Goal: Book appointment/travel/reservation

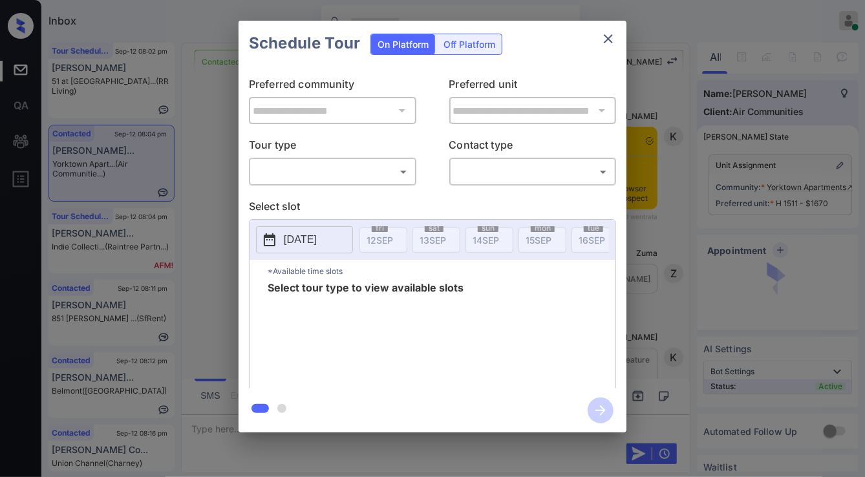
scroll to position [1340, 0]
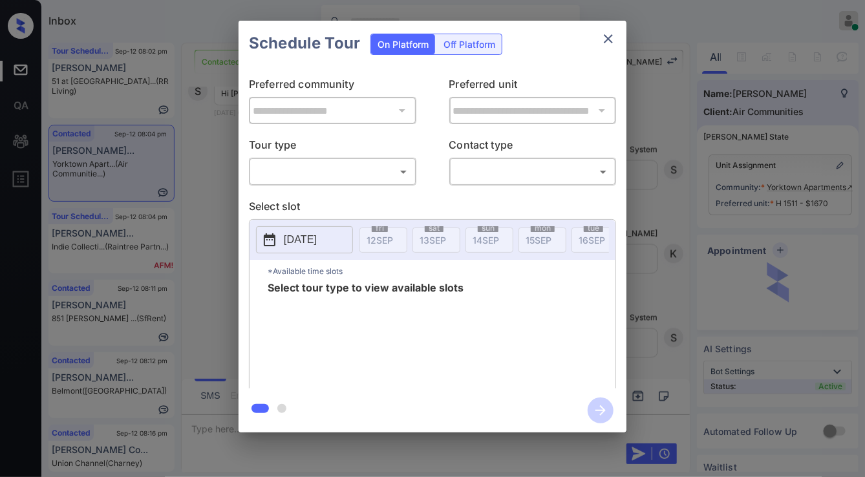
click at [664, 225] on div "**********" at bounding box center [432, 226] width 865 height 453
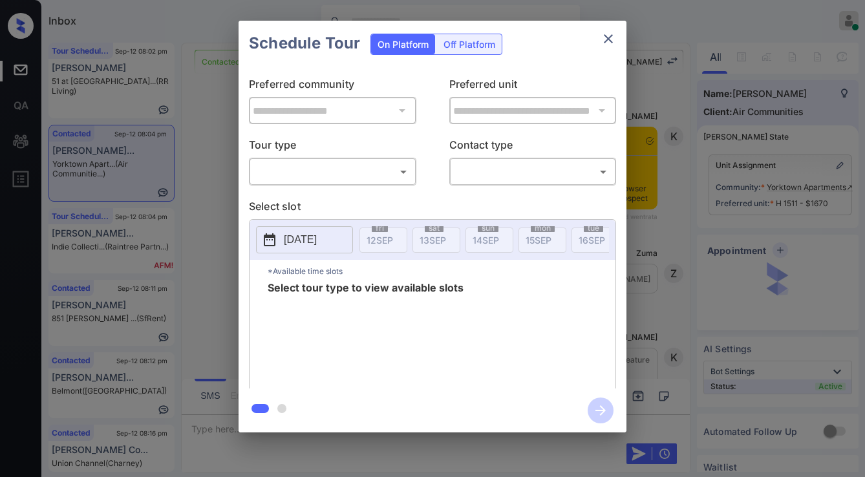
click at [344, 168] on body "Inbox Jezcil Usanastre Online Set yourself offline Set yourself on break Profil…" at bounding box center [432, 238] width 865 height 477
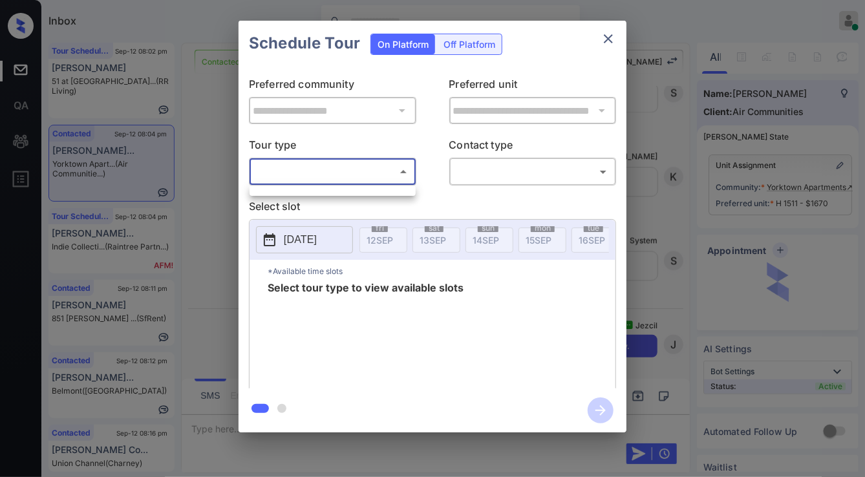
drag, startPoint x: 344, startPoint y: 168, endPoint x: 355, endPoint y: 187, distance: 22.6
click at [354, 207] on div at bounding box center [432, 238] width 865 height 477
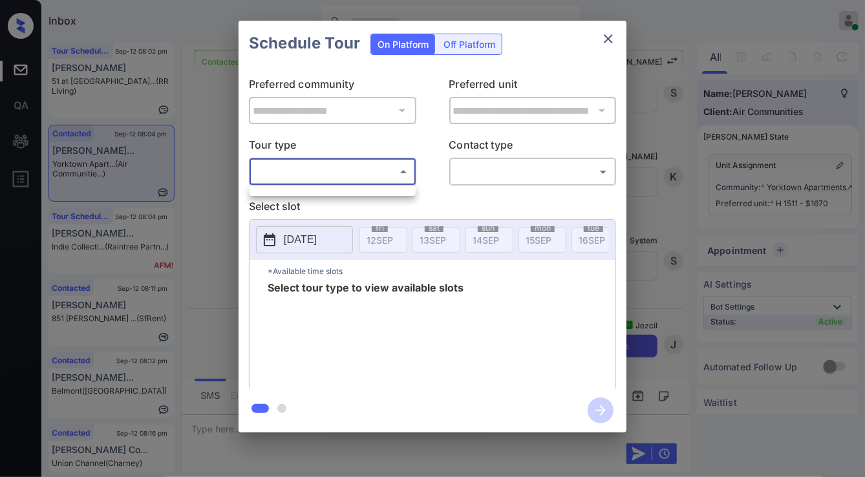
click at [359, 172] on body "Inbox Jezcil Usanastre Online Set yourself offline Set yourself on break Profil…" at bounding box center [432, 238] width 865 height 477
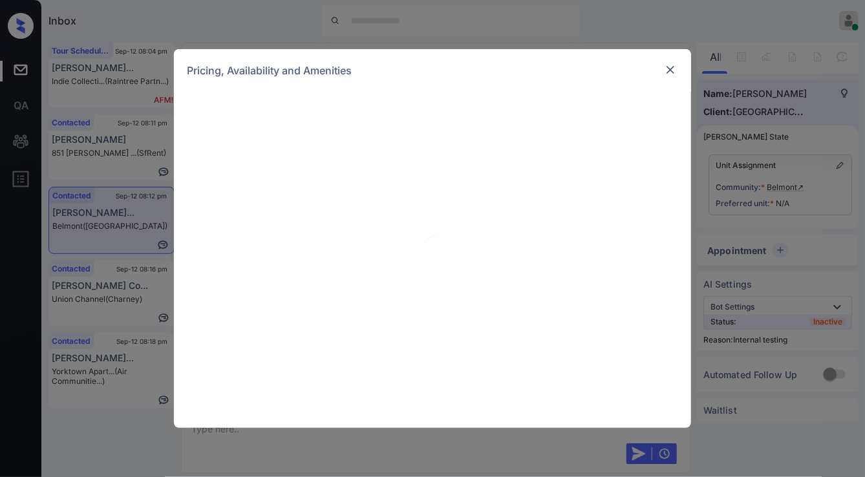
scroll to position [2976, 0]
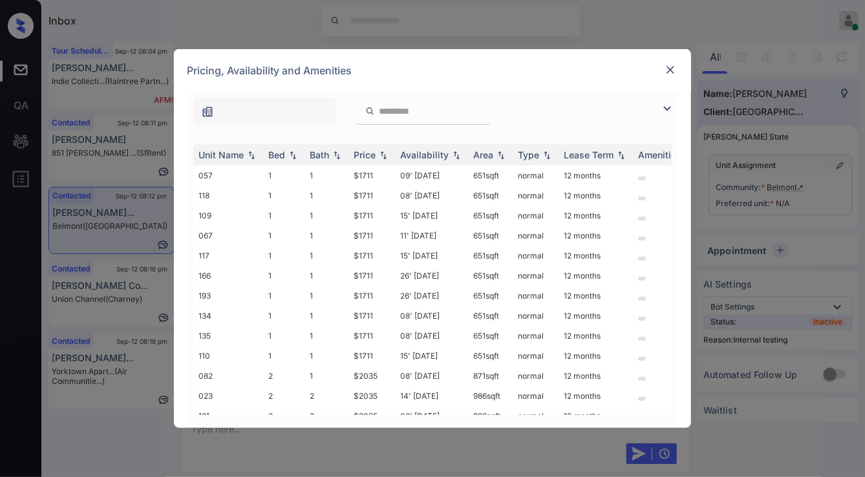
click at [664, 111] on img at bounding box center [667, 109] width 16 height 16
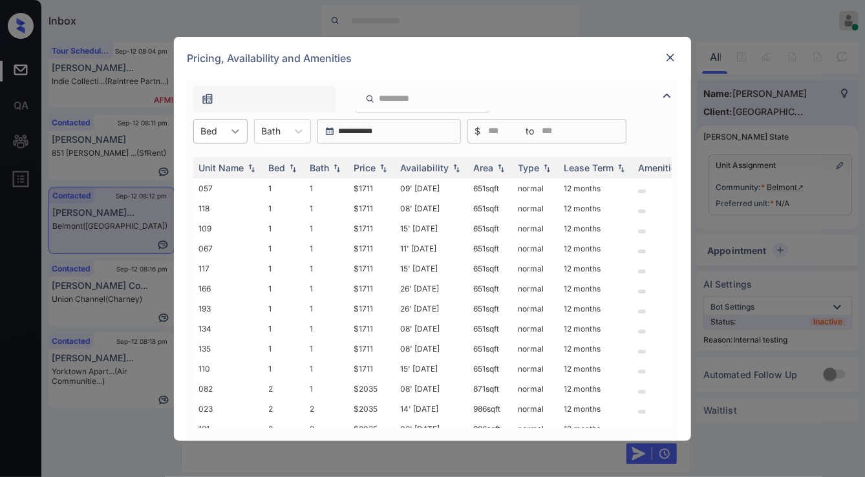
click at [234, 127] on icon at bounding box center [235, 131] width 13 height 13
click at [222, 181] on div "2" at bounding box center [220, 186] width 54 height 23
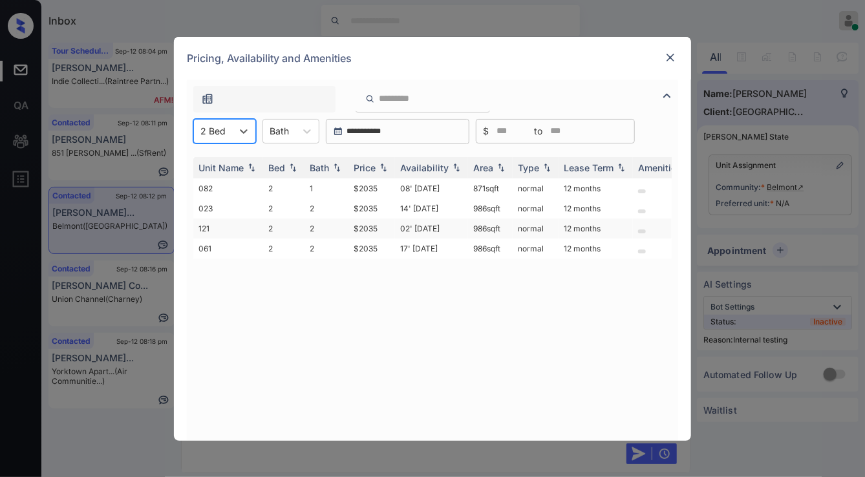
click at [359, 229] on td "$2035" at bounding box center [371, 228] width 47 height 20
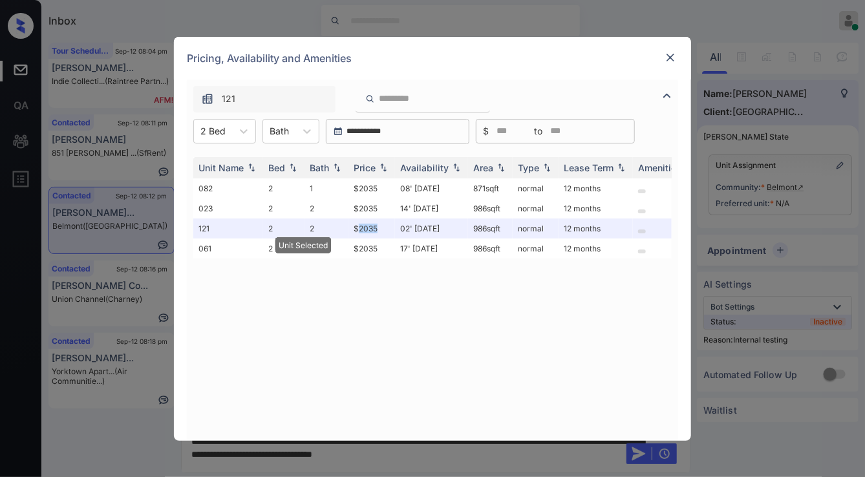
click at [671, 58] on img at bounding box center [670, 57] width 13 height 13
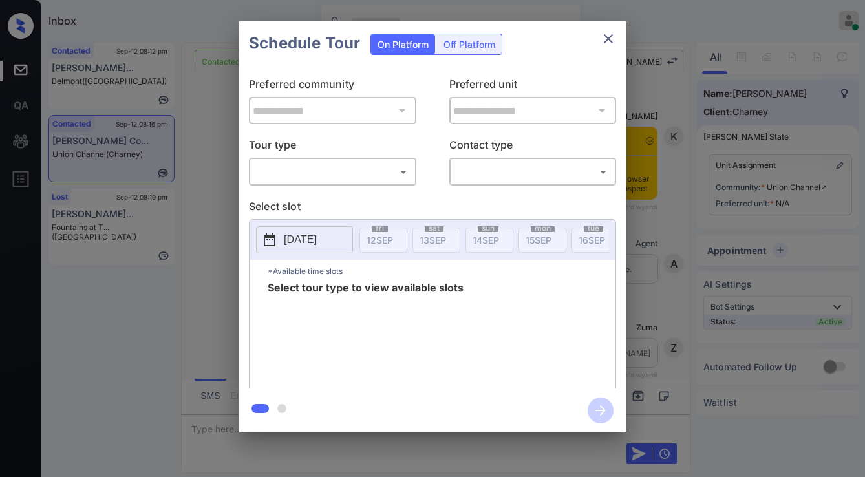
click at [350, 177] on body "Inbox Jezcil Usanastre Online Set yourself offline Set yourself on break Profil…" at bounding box center [432, 238] width 865 height 477
type input "********"
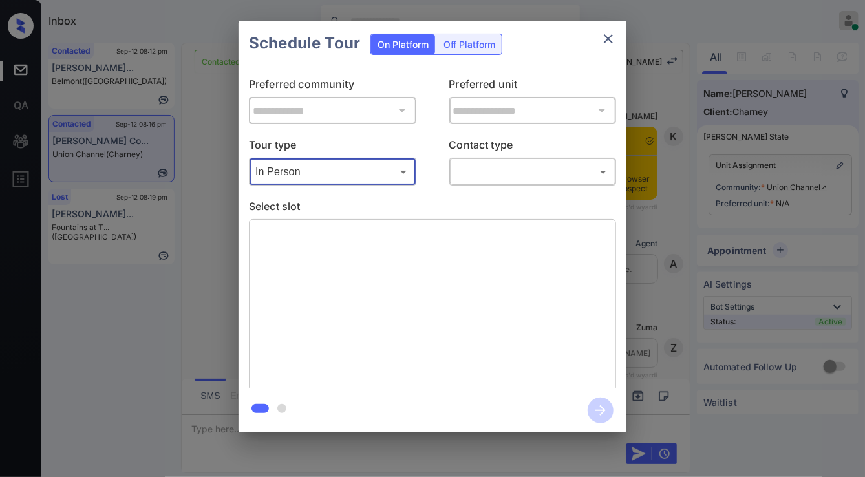
scroll to position [3095, 0]
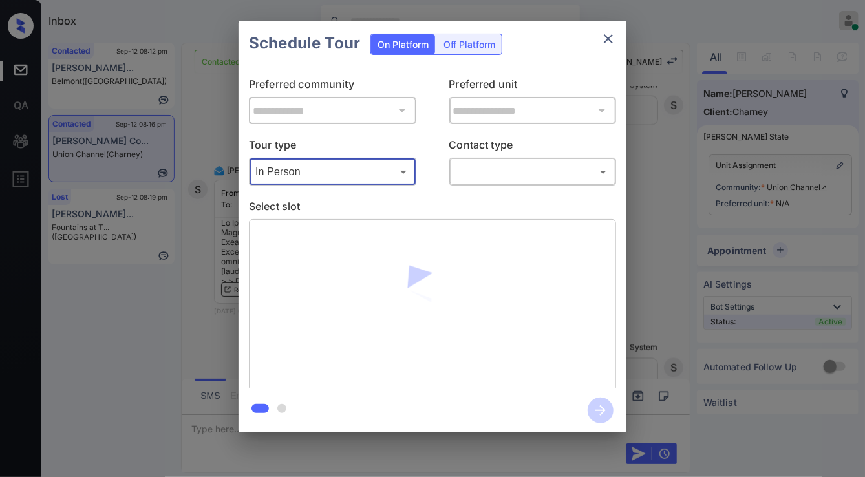
click at [473, 176] on body "Inbox Jezcil Usanastre Online Set yourself offline Set yourself on break Profil…" at bounding box center [432, 238] width 865 height 477
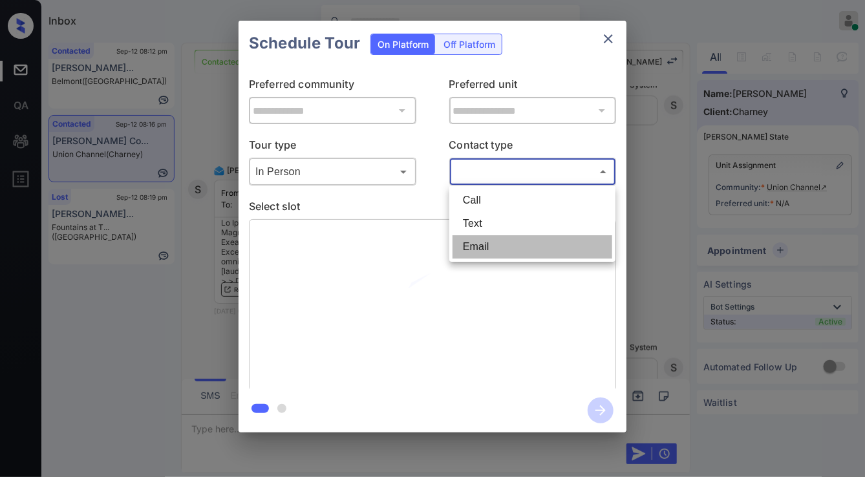
click at [480, 246] on li "Email" at bounding box center [532, 246] width 160 height 23
type input "*****"
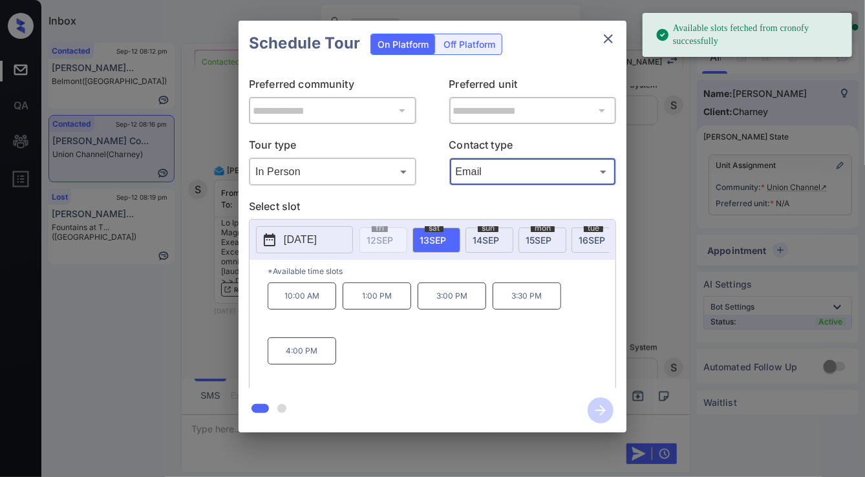
click at [546, 232] on div "mon 15 SEP" at bounding box center [542, 240] width 48 height 25
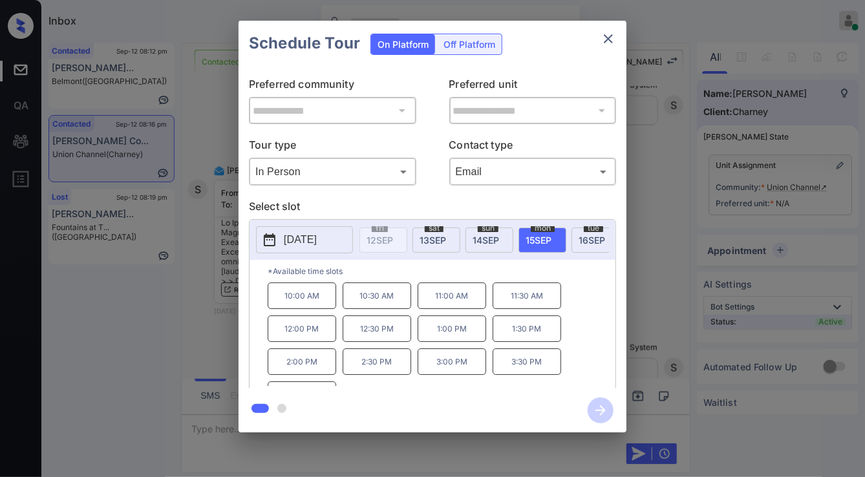
scroll to position [21, 0]
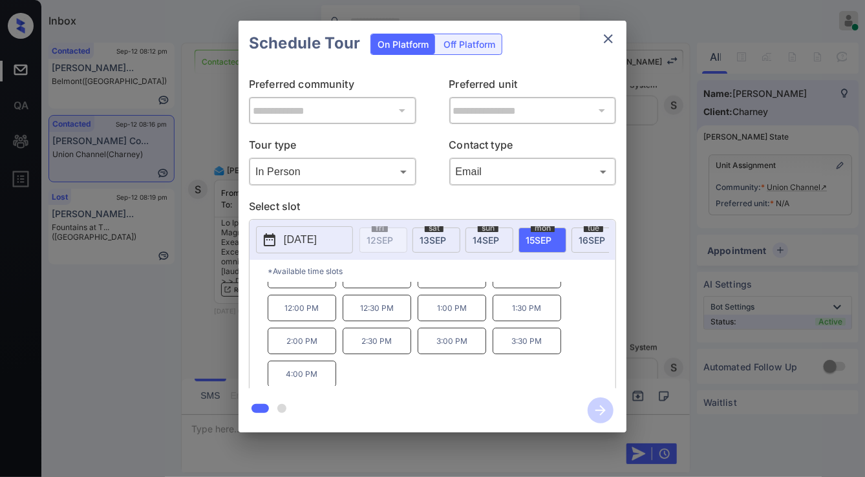
click at [167, 304] on div "**********" at bounding box center [432, 226] width 865 height 453
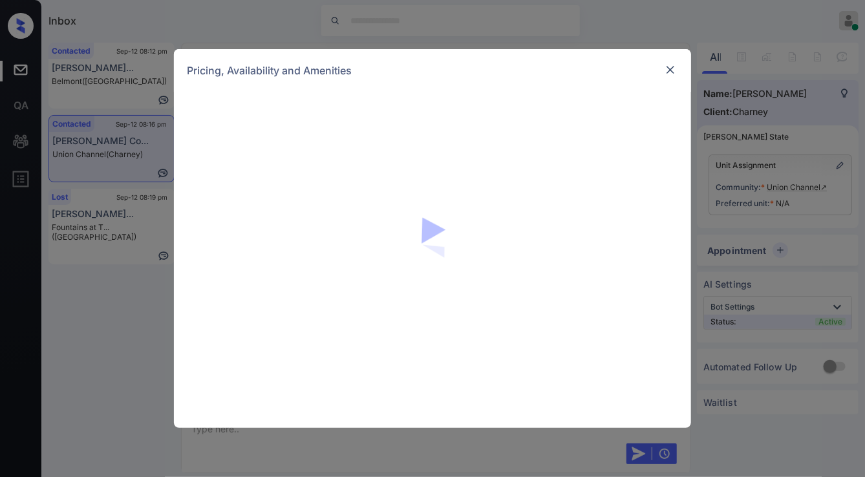
scroll to position [1609, 0]
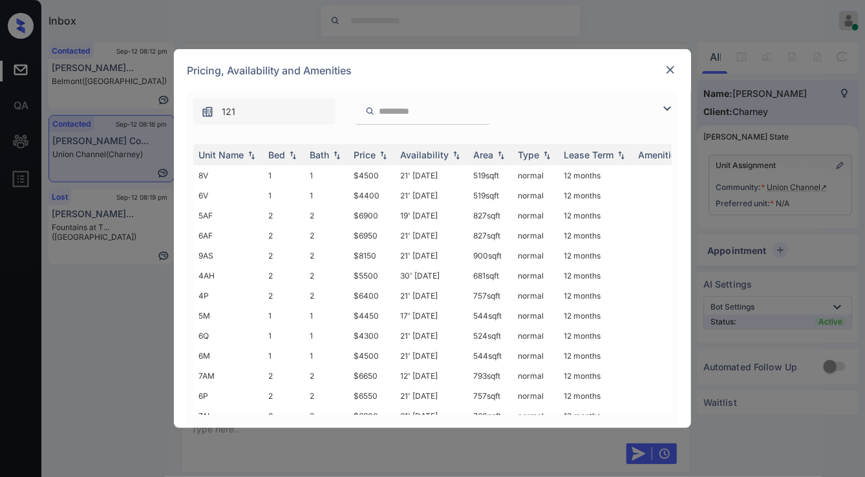
click at [667, 109] on img at bounding box center [667, 109] width 16 height 16
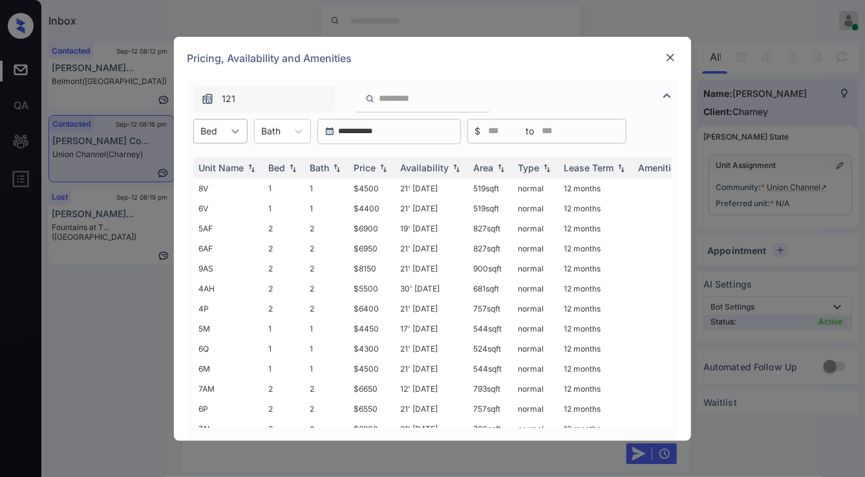
click at [238, 129] on icon at bounding box center [235, 131] width 8 height 5
click at [670, 61] on img at bounding box center [670, 57] width 13 height 13
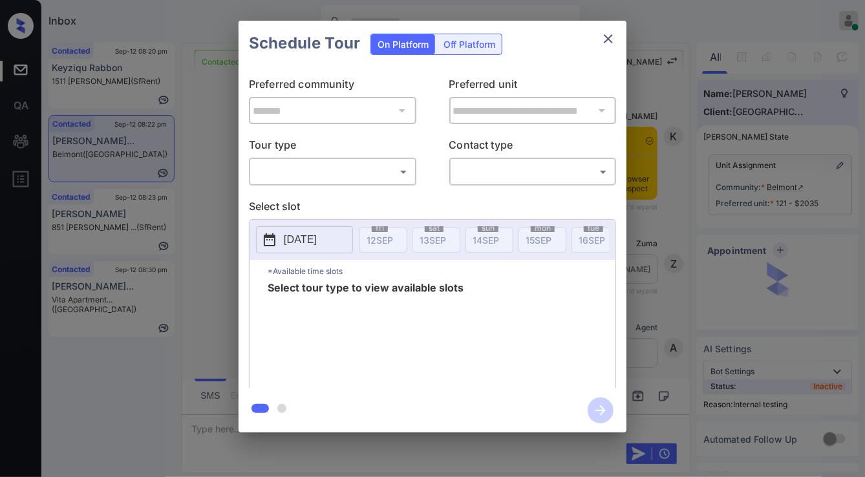
click at [327, 162] on body "Inbox Jezcil Usanastre Online Set yourself offline Set yourself on break Profil…" at bounding box center [432, 238] width 865 height 477
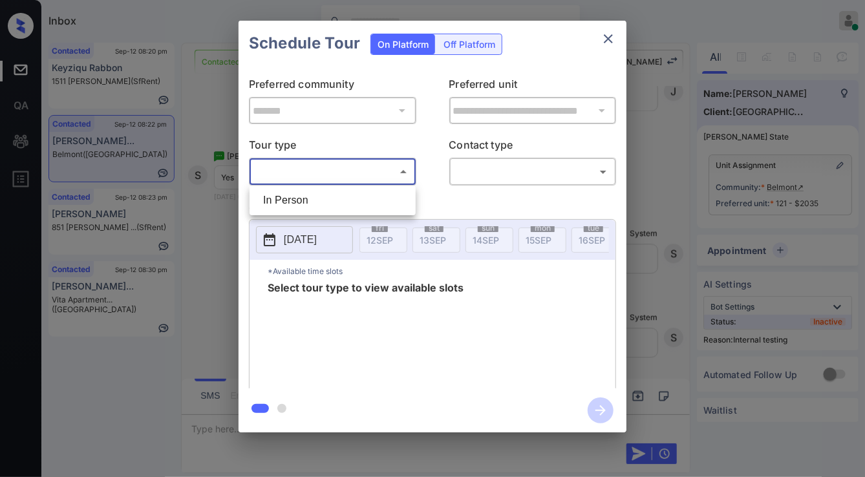
click at [324, 204] on li "In Person" at bounding box center [333, 200] width 160 height 23
type input "********"
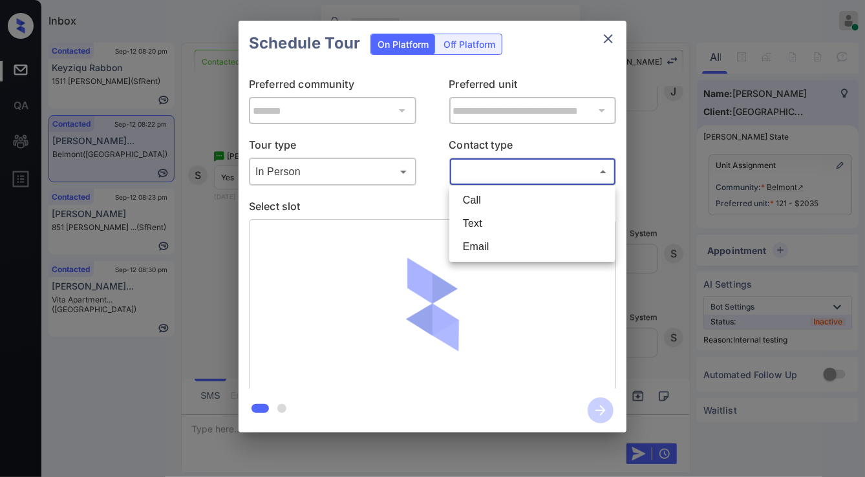
click at [507, 175] on body "Inbox Jezcil Usanastre Online Set yourself offline Set yourself on break Profil…" at bounding box center [432, 238] width 865 height 477
click at [493, 233] on li "Text" at bounding box center [532, 223] width 160 height 23
type input "****"
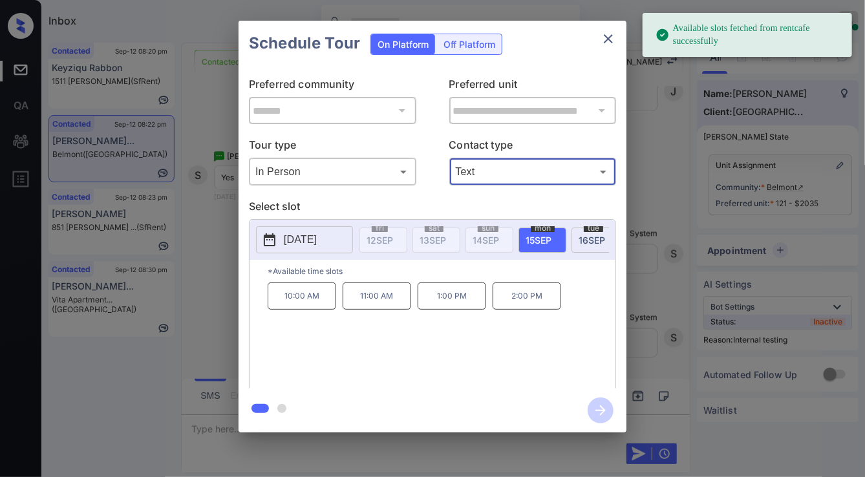
click at [189, 230] on div "**********" at bounding box center [432, 226] width 865 height 453
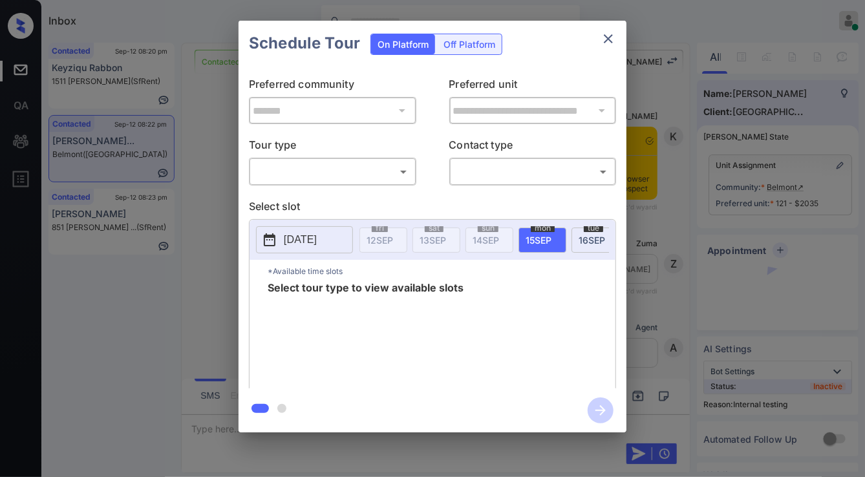
scroll to position [3702, 0]
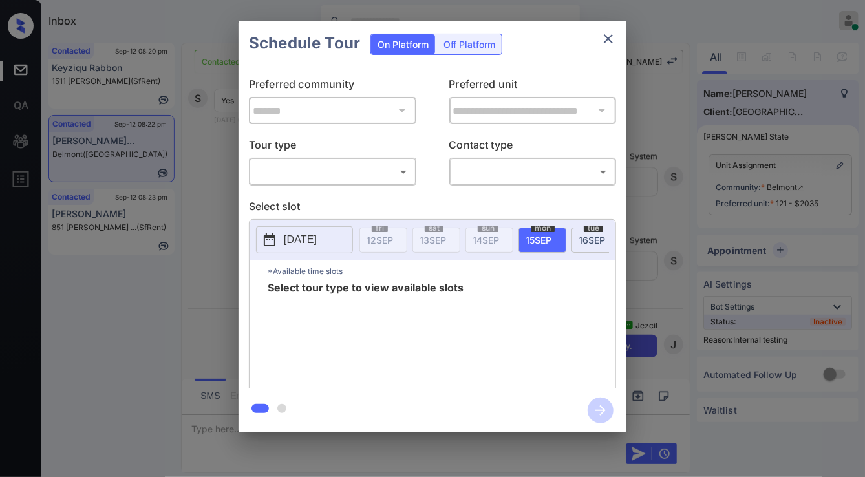
click at [319, 176] on body "Inbox Jezcil Usanastre Online Set yourself offline Set yourself on break Profil…" at bounding box center [432, 238] width 865 height 477
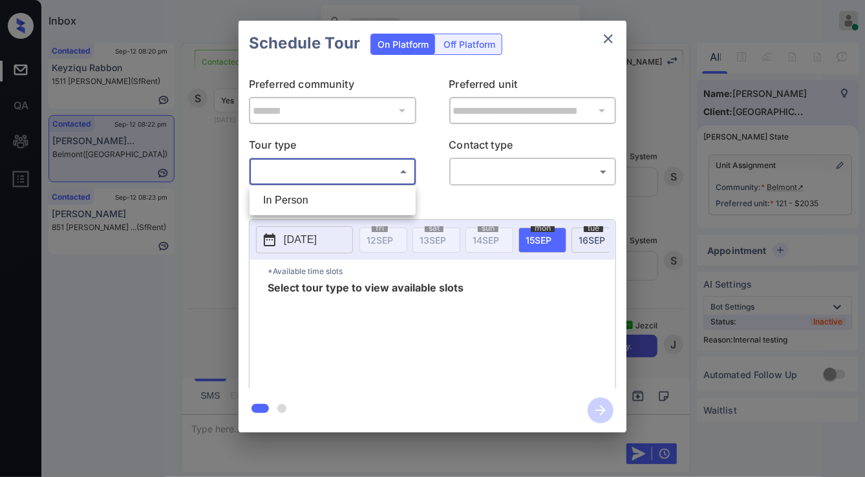
drag, startPoint x: 319, startPoint y: 176, endPoint x: 439, endPoint y: 171, distance: 120.4
click at [311, 195] on li "In Person" at bounding box center [333, 200] width 160 height 23
type input "********"
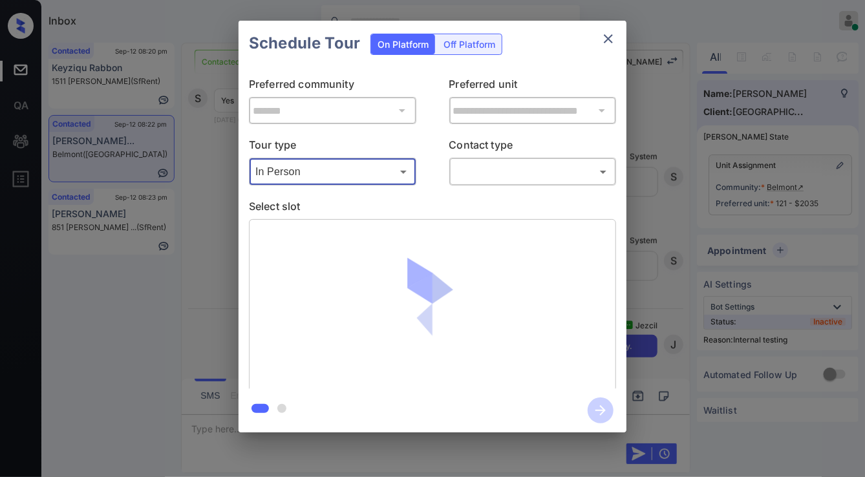
click at [489, 171] on body "Inbox Jezcil Usanastre Online Set yourself offline Set yourself on break Profil…" at bounding box center [432, 238] width 865 height 477
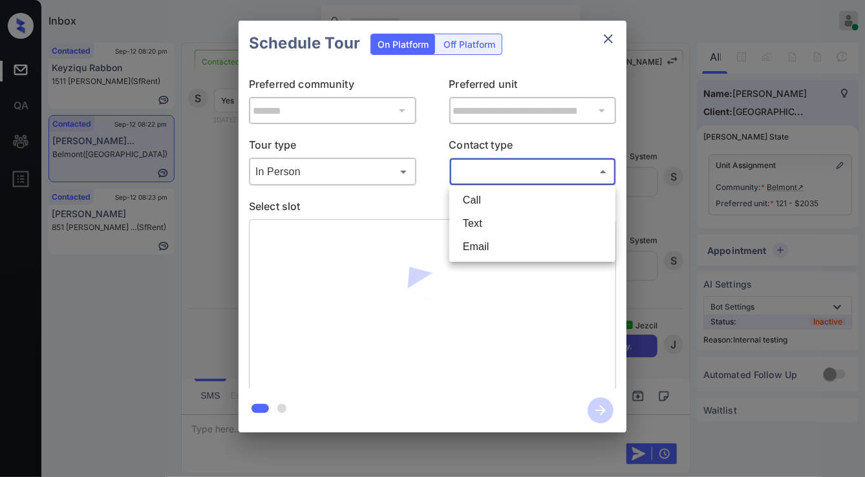
click at [477, 223] on li "Text" at bounding box center [532, 223] width 160 height 23
type input "****"
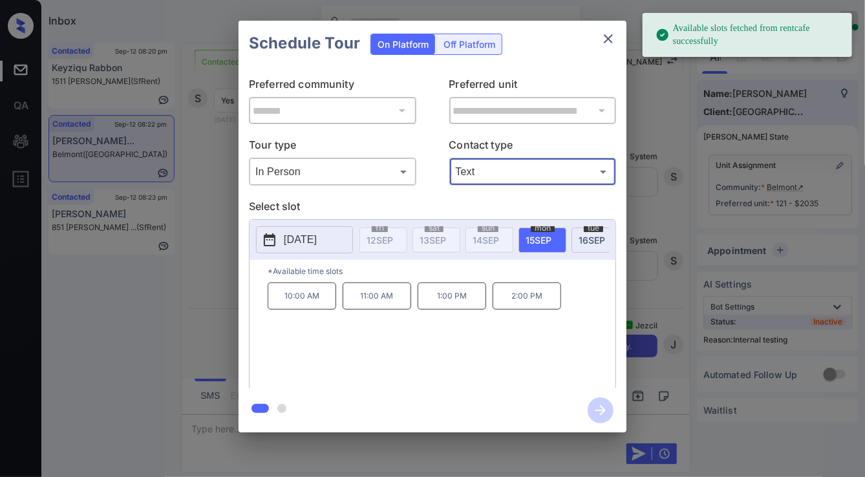
click at [313, 307] on p "10:00 AM" at bounding box center [302, 295] width 69 height 27
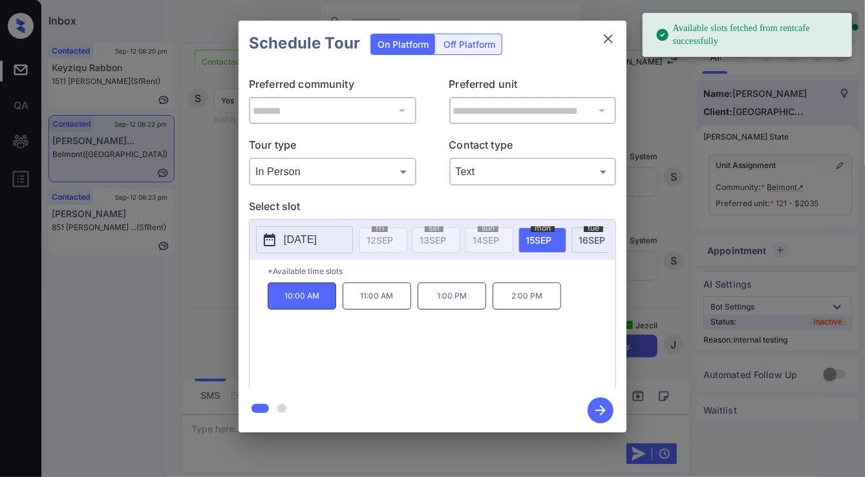
click at [597, 408] on icon "button" at bounding box center [601, 410] width 26 height 26
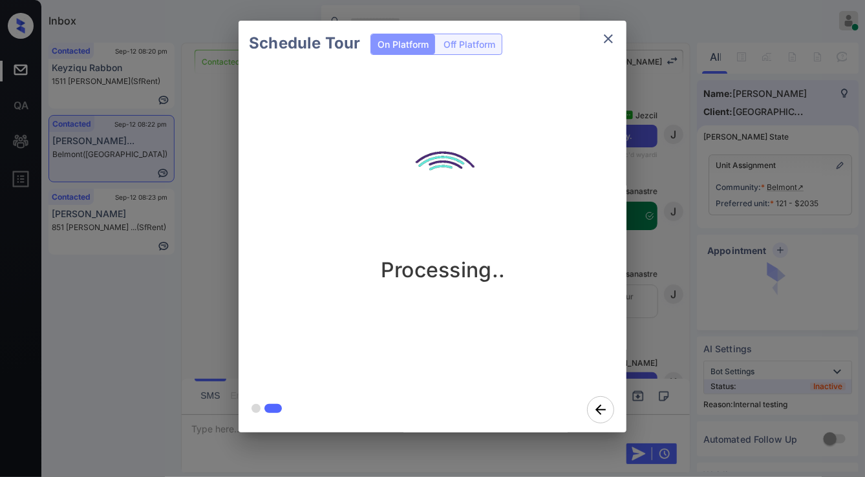
scroll to position [4009, 0]
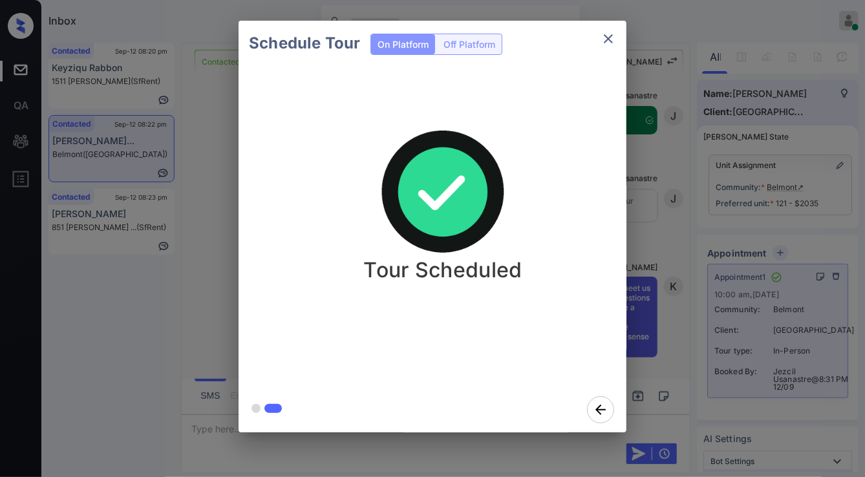
click at [163, 302] on div "Schedule Tour On Platform Off Platform Tour Scheduled" at bounding box center [432, 226] width 865 height 453
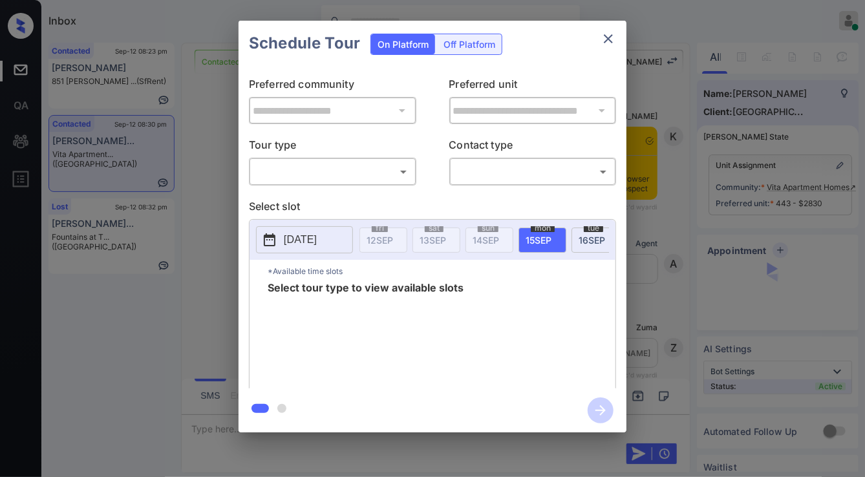
click at [313, 176] on body "Inbox Jezcil Usanastre Online Set yourself offline Set yourself on break Profil…" at bounding box center [432, 238] width 865 height 477
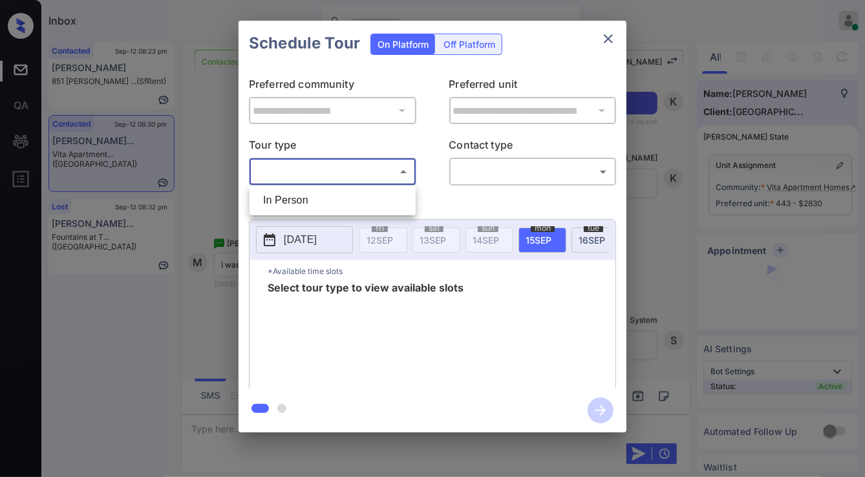
click at [313, 207] on li "In Person" at bounding box center [333, 200] width 160 height 23
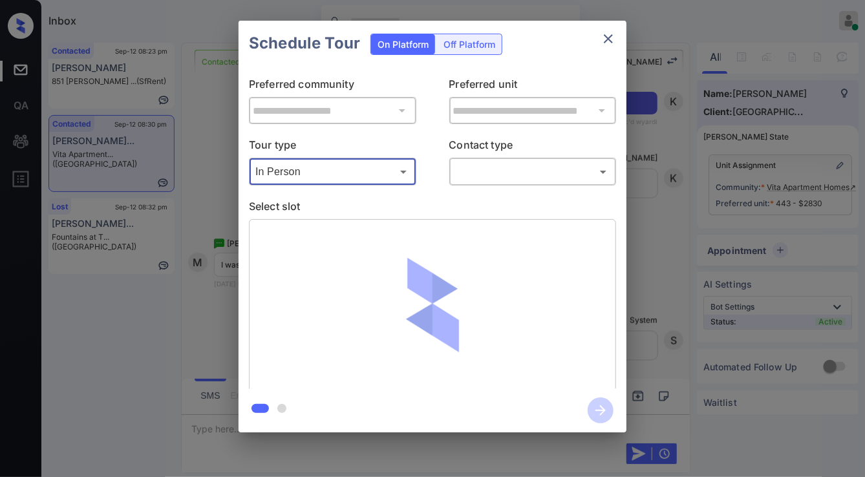
type input "********"
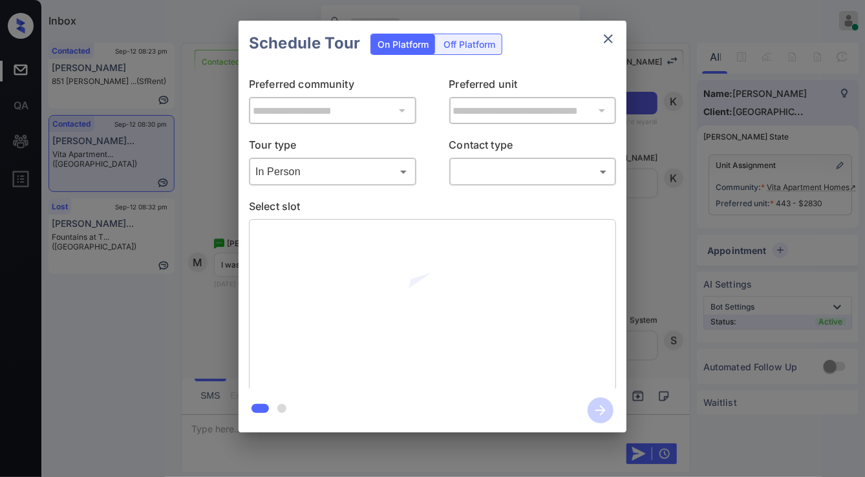
click at [504, 180] on body "Inbox Jezcil Usanastre Online Set yourself offline Set yourself on break Profil…" at bounding box center [432, 238] width 865 height 477
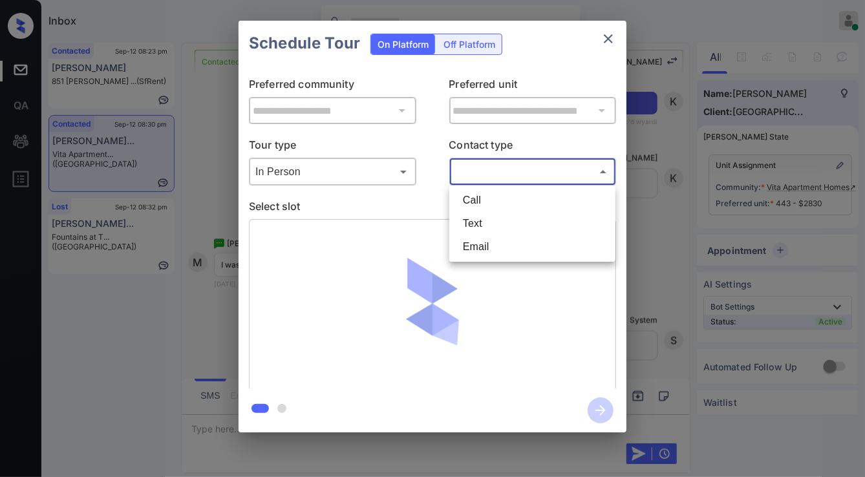
click at [497, 216] on li "Text" at bounding box center [532, 223] width 160 height 23
type input "****"
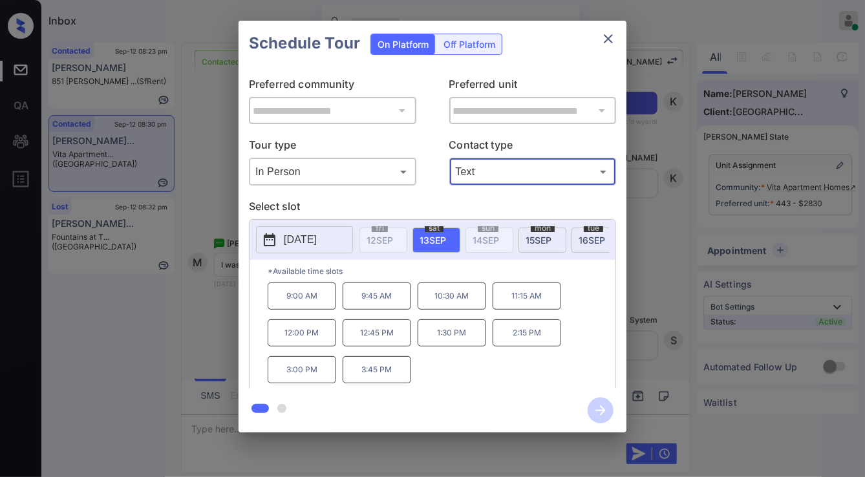
click at [212, 233] on div "**********" at bounding box center [432, 226] width 865 height 453
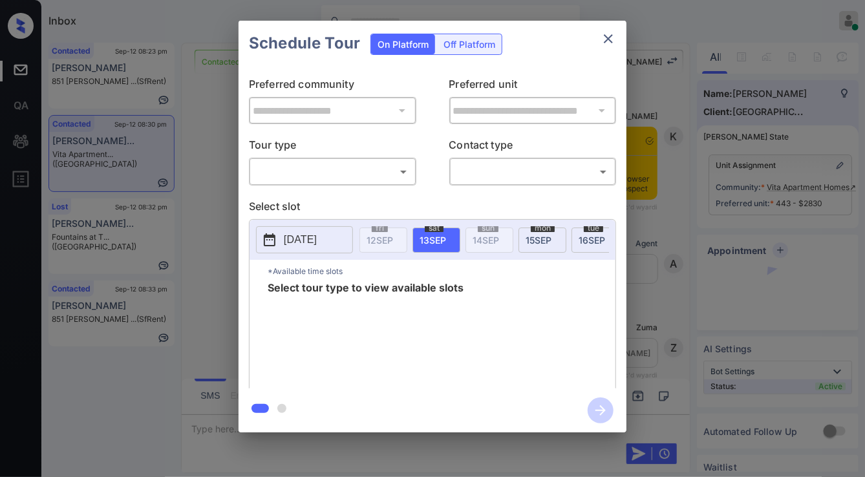
click at [340, 178] on body "Inbox Jezcil Usanastre Online Set yourself offline Set yourself on break Profil…" at bounding box center [432, 238] width 865 height 477
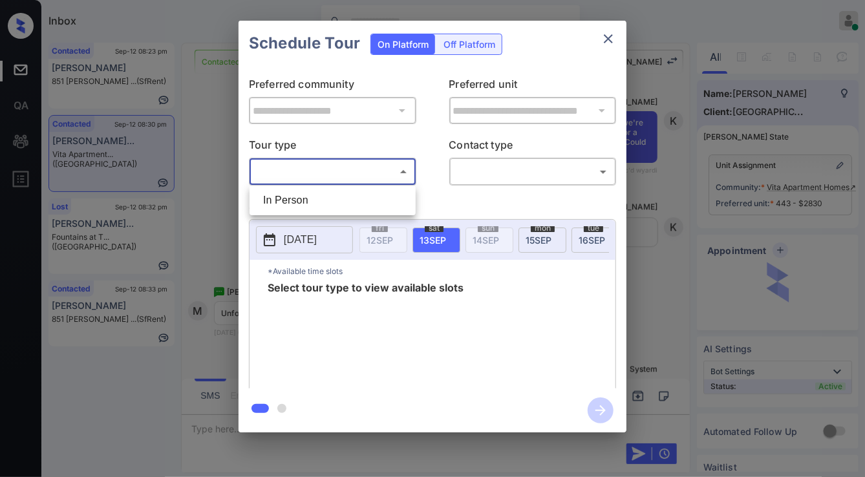
click at [334, 198] on li "In Person" at bounding box center [333, 200] width 160 height 23
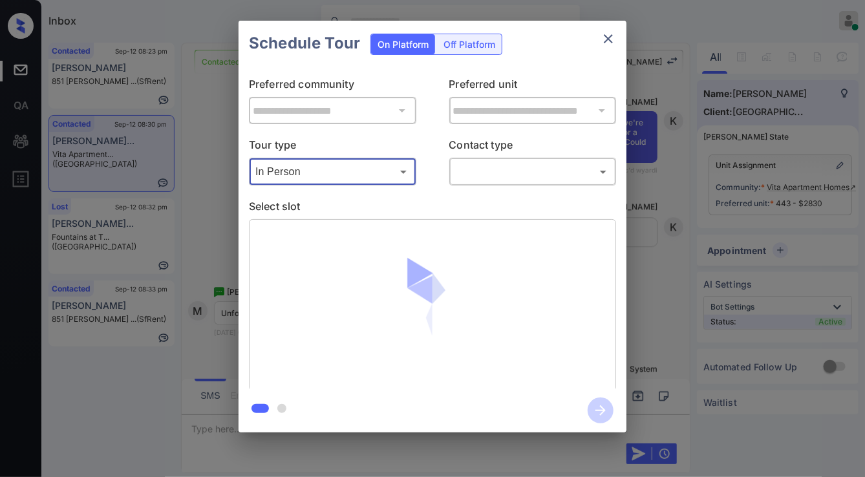
type input "********"
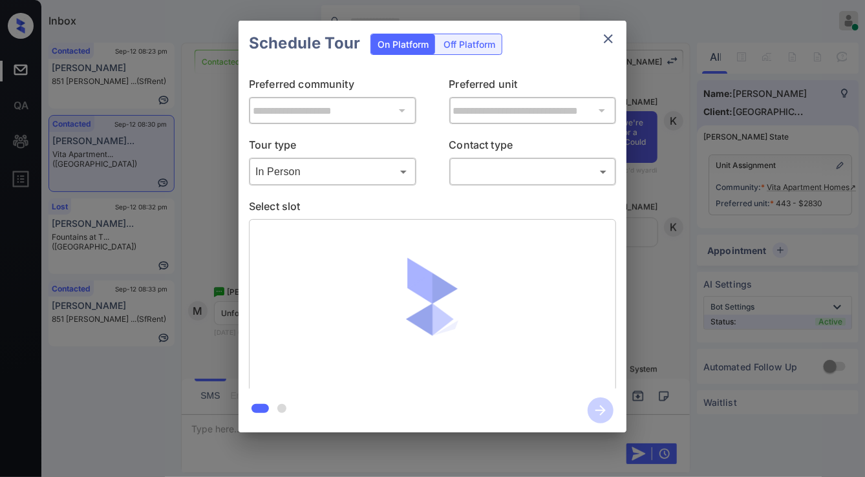
click at [495, 180] on body "Inbox Jezcil Usanastre Online Set yourself offline Set yourself on break Profil…" at bounding box center [432, 238] width 865 height 477
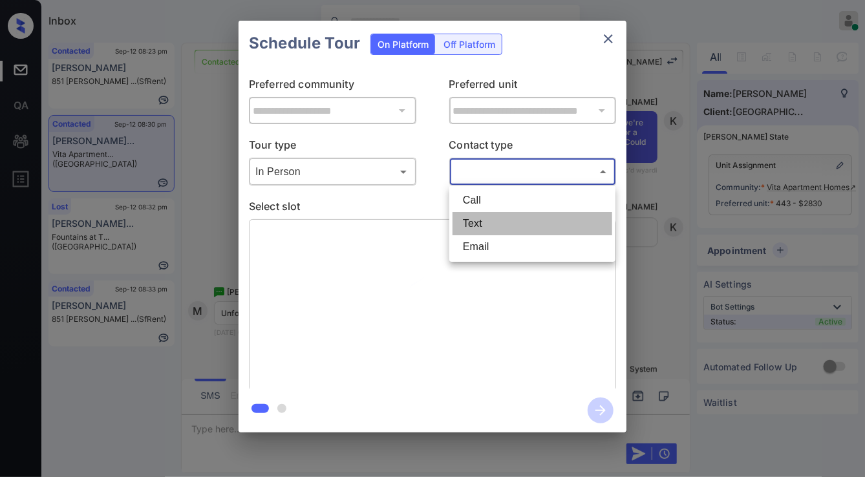
click at [492, 217] on li "Text" at bounding box center [532, 223] width 160 height 23
type input "****"
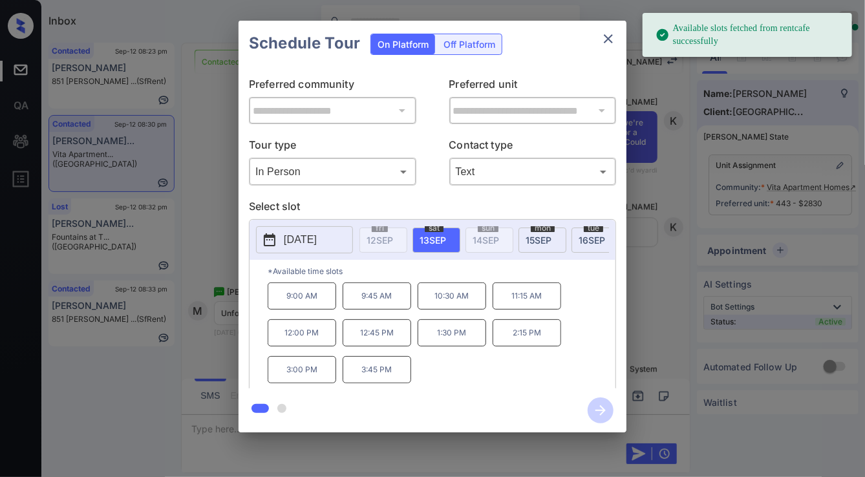
click at [317, 236] on p "2025-09-13" at bounding box center [300, 240] width 33 height 16
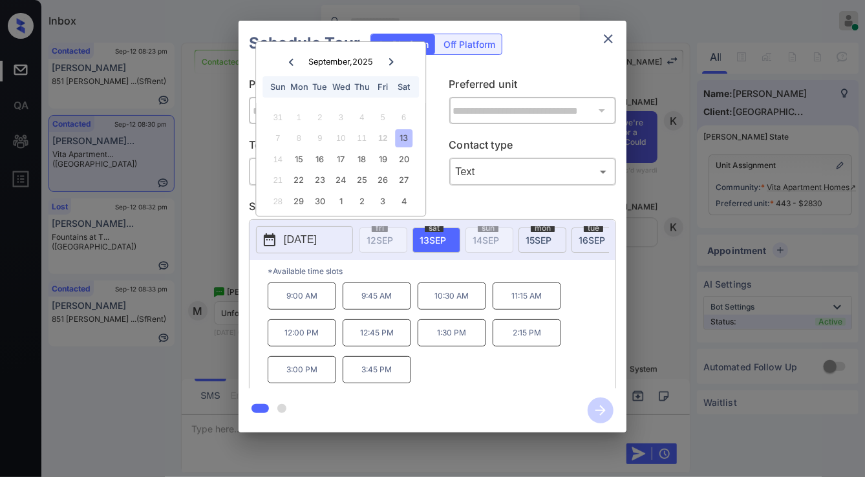
click at [393, 65] on div at bounding box center [390, 62] width 17 height 16
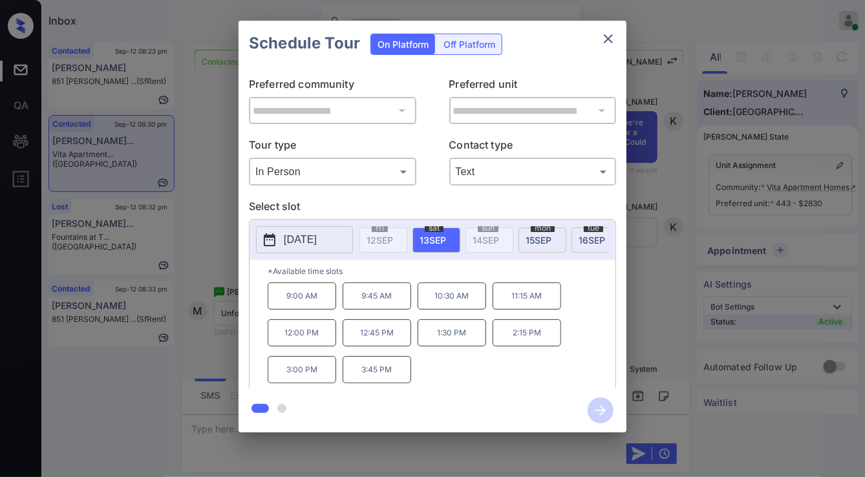
click at [217, 153] on div "**********" at bounding box center [432, 226] width 865 height 453
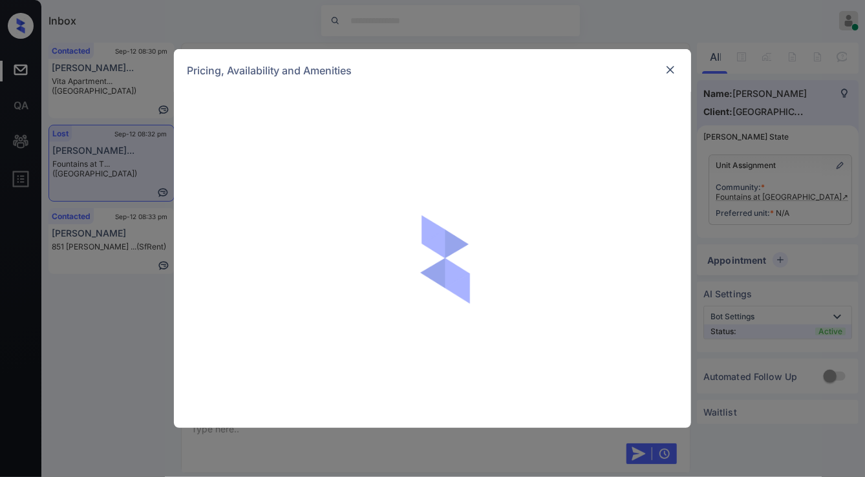
scroll to position [8625, 0]
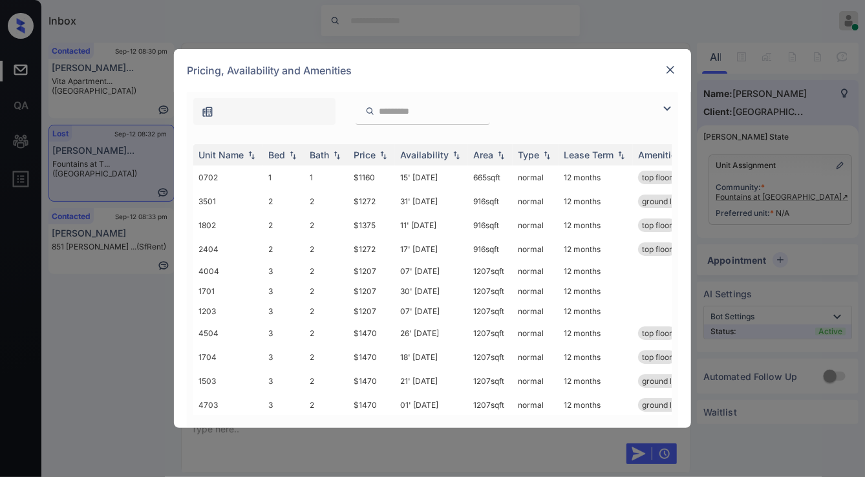
click at [667, 108] on img at bounding box center [667, 109] width 16 height 16
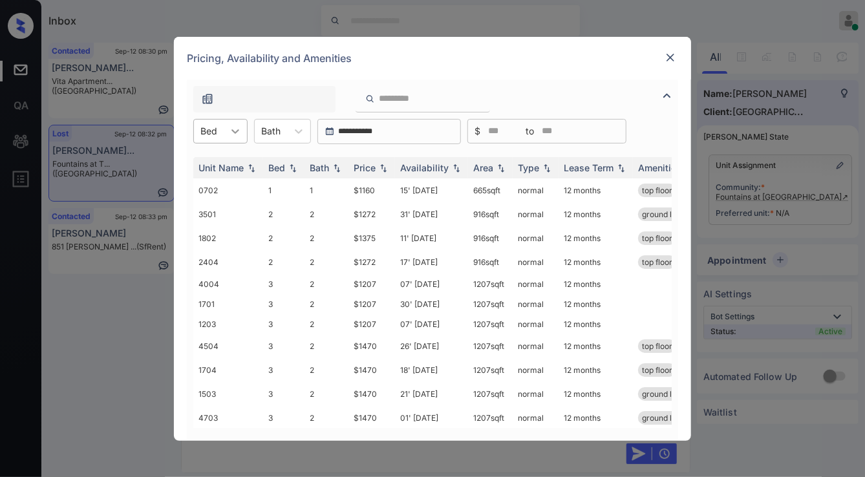
click at [235, 134] on icon at bounding box center [235, 131] width 13 height 13
click at [228, 159] on div "1" at bounding box center [220, 162] width 54 height 23
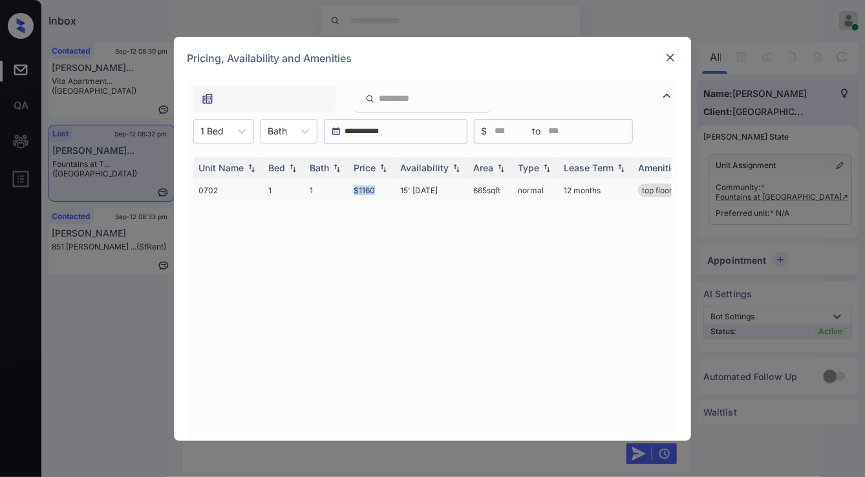
drag, startPoint x: 355, startPoint y: 194, endPoint x: 381, endPoint y: 194, distance: 25.9
click at [381, 194] on tr "0702 1 1 $1160 15' Sep 25 665 sqft normal 12 months top floor" at bounding box center [530, 190] width 675 height 24
copy tr "$1160"
click at [226, 134] on div "1 Bed" at bounding box center [212, 131] width 36 height 19
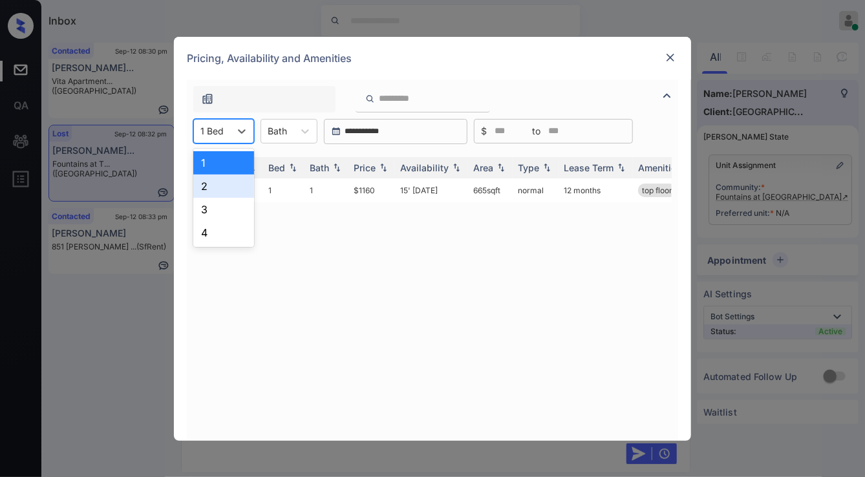
click at [231, 184] on div "2" at bounding box center [223, 186] width 61 height 23
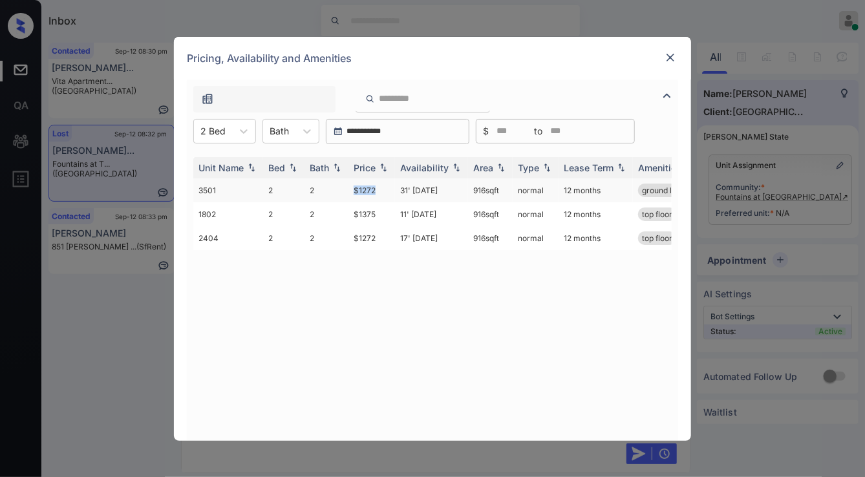
drag, startPoint x: 352, startPoint y: 191, endPoint x: 380, endPoint y: 193, distance: 28.5
click at [380, 193] on td "$1272" at bounding box center [371, 190] width 47 height 24
copy td "$1272"
click at [673, 56] on img at bounding box center [670, 57] width 13 height 13
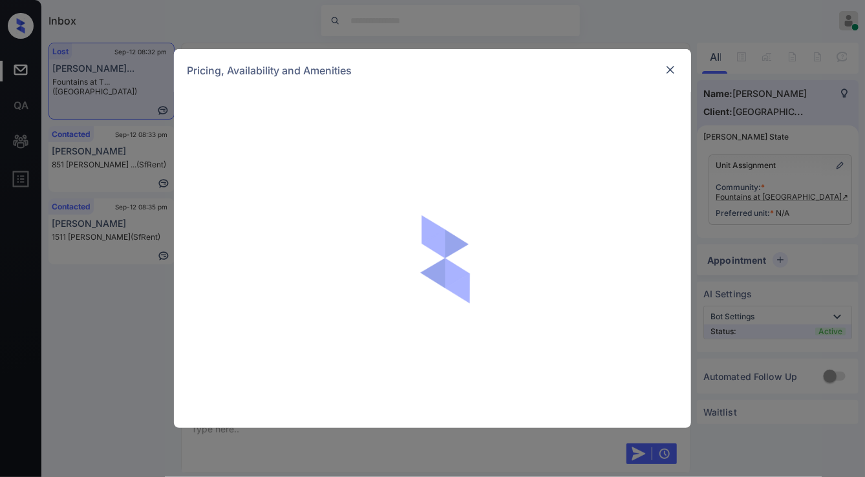
scroll to position [8441, 0]
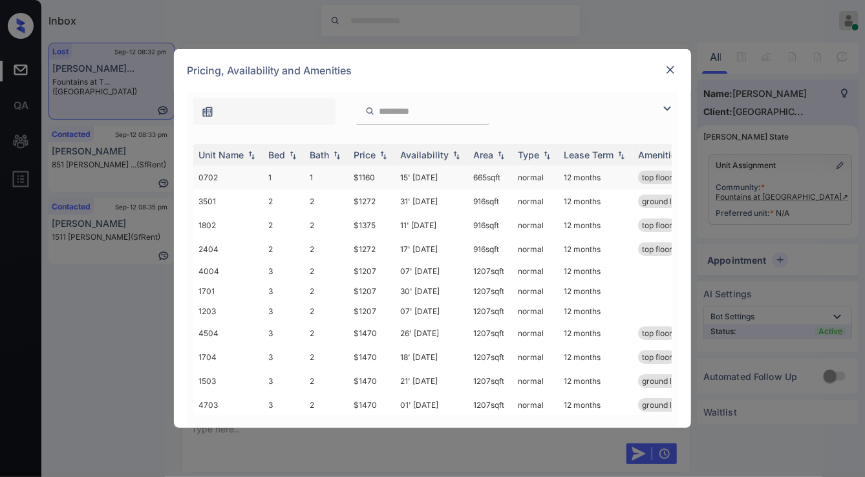
click at [381, 180] on td "$1160" at bounding box center [371, 177] width 47 height 24
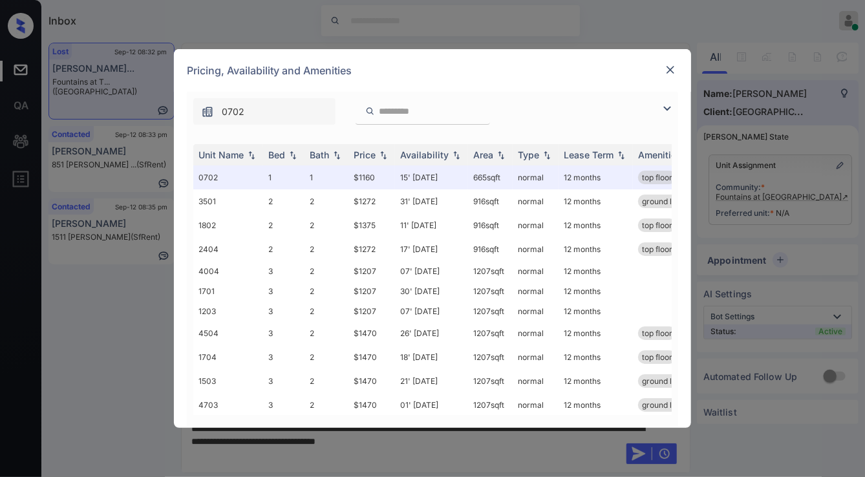
click at [662, 79] on div "Pricing, Availability and Amenities" at bounding box center [432, 70] width 517 height 43
click at [668, 73] on img at bounding box center [670, 69] width 13 height 13
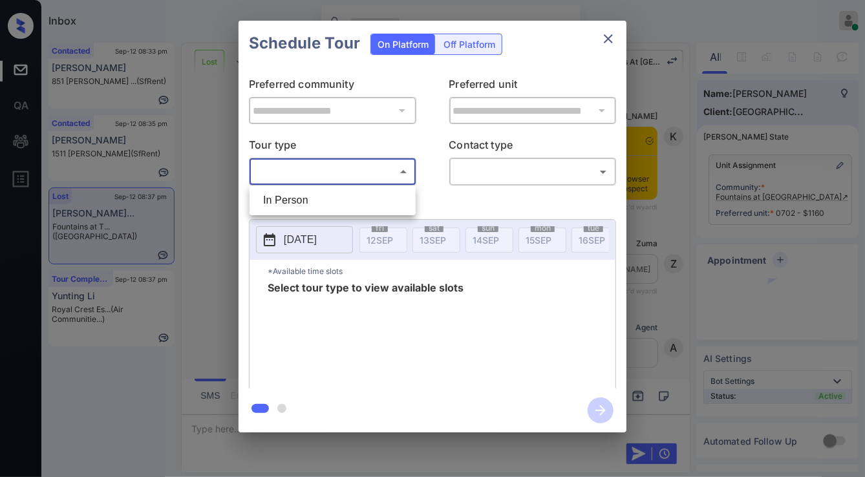
click at [343, 198] on li "In Person" at bounding box center [333, 200] width 160 height 23
type input "********"
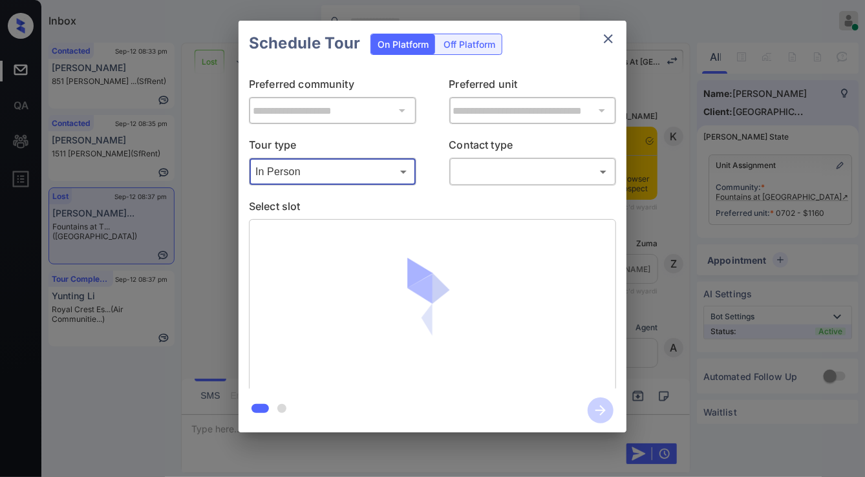
scroll to position [5597, 0]
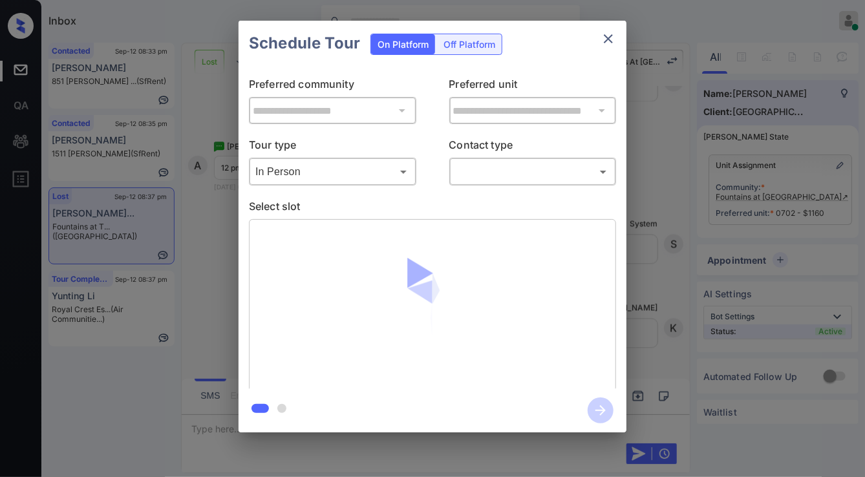
click at [493, 173] on body "Inbox Jezcil Usanastre Online Set yourself offline Set yourself on break Profil…" at bounding box center [432, 238] width 865 height 477
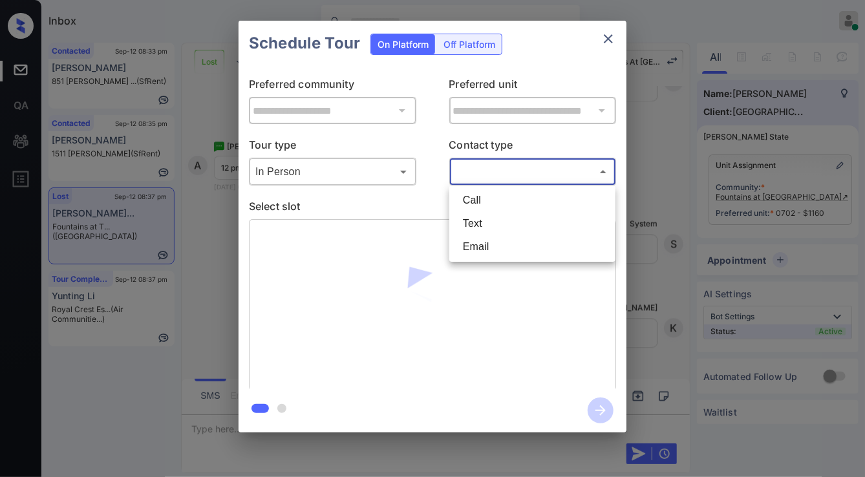
click at [481, 224] on li "Text" at bounding box center [532, 223] width 160 height 23
type input "****"
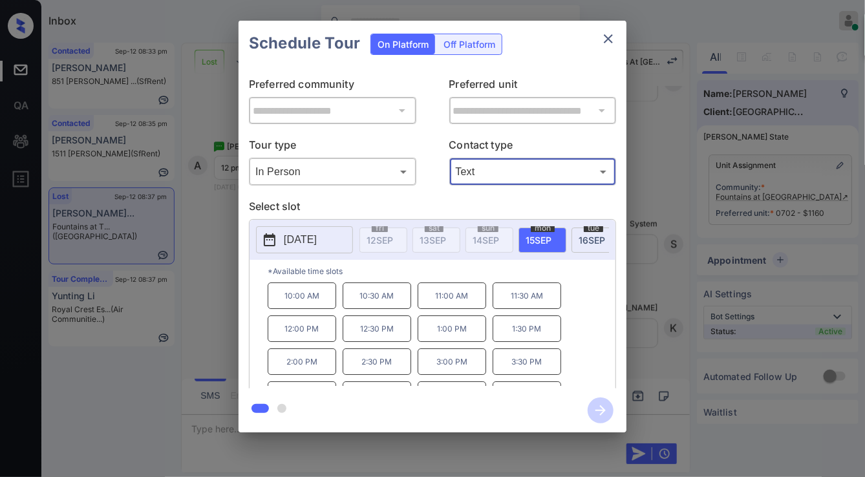
click at [580, 239] on span "[DATE]" at bounding box center [591, 240] width 26 height 11
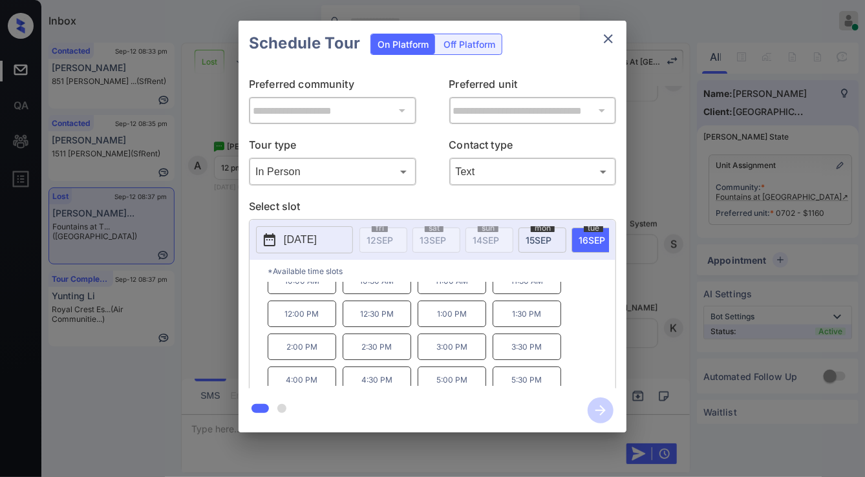
scroll to position [21, 0]
click at [230, 310] on div "**********" at bounding box center [432, 226] width 865 height 453
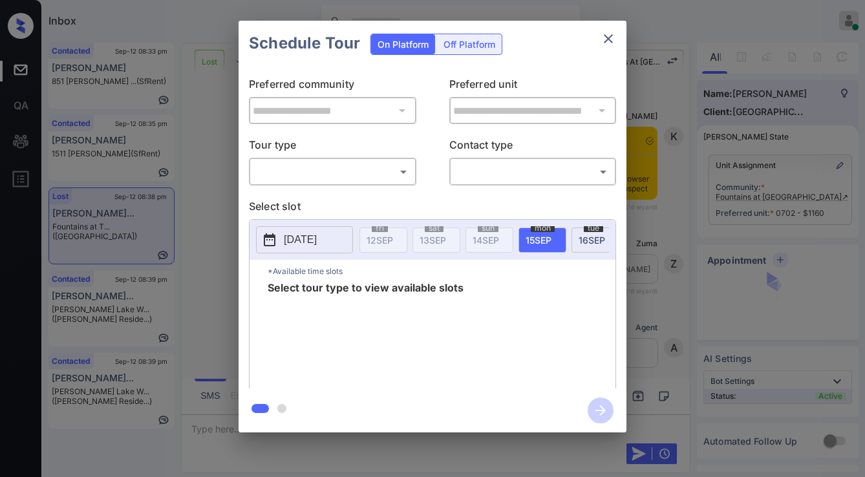
click at [333, 177] on body "Inbox Jezcil Usanastre Online Set yourself offline Set yourself on break Profil…" at bounding box center [432, 238] width 865 height 477
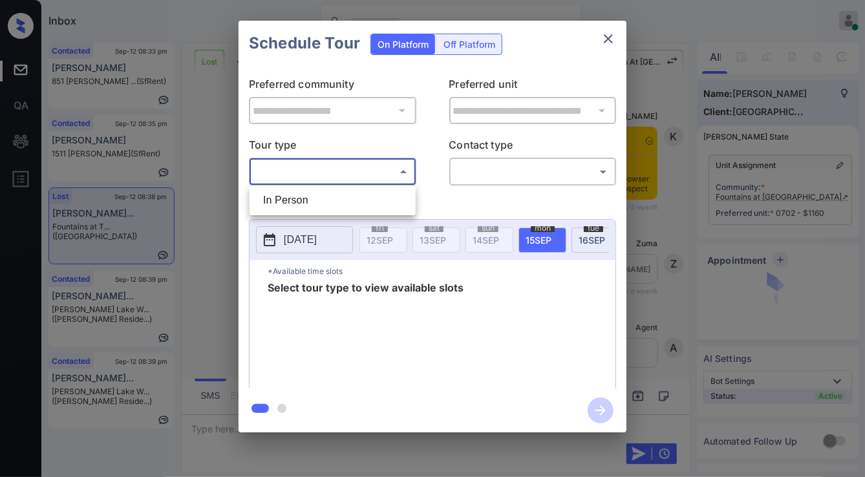
scroll to position [9202, 0]
click at [328, 189] on li "In Person" at bounding box center [333, 200] width 160 height 23
type input "********"
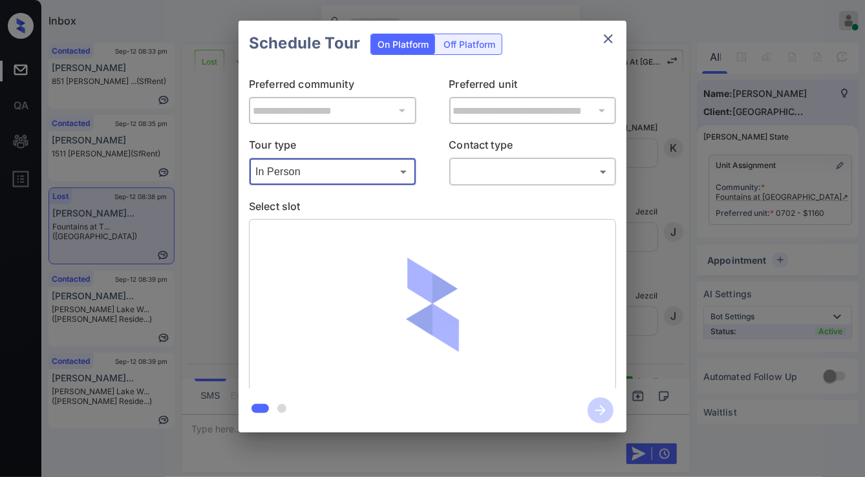
click at [456, 176] on body "Inbox Jezcil Usanastre Online Set yourself offline Set yourself on break Profil…" at bounding box center [432, 238] width 865 height 477
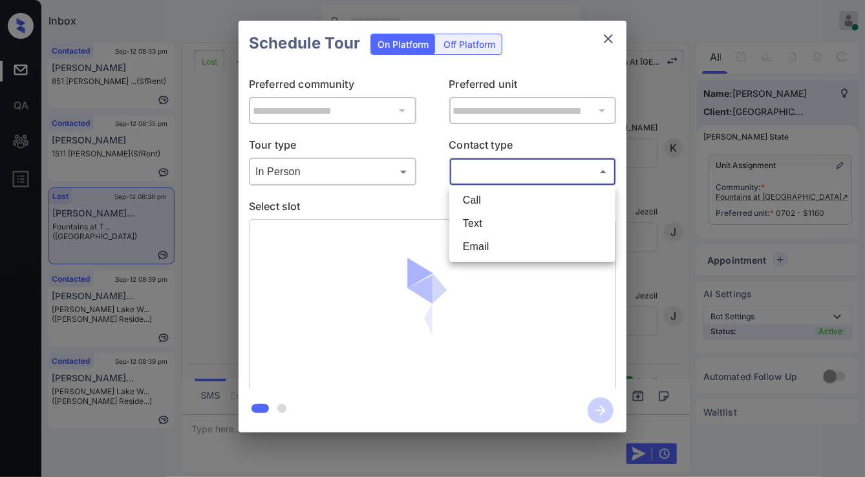
click at [464, 217] on li "Text" at bounding box center [532, 223] width 160 height 23
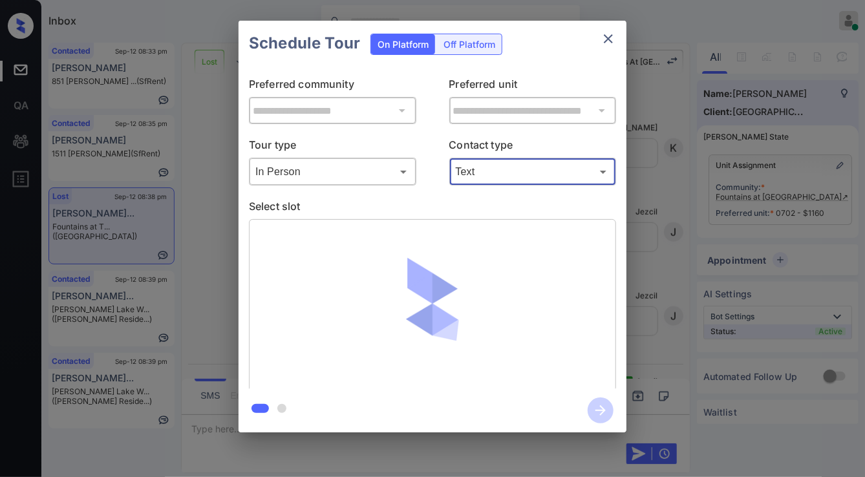
type input "****"
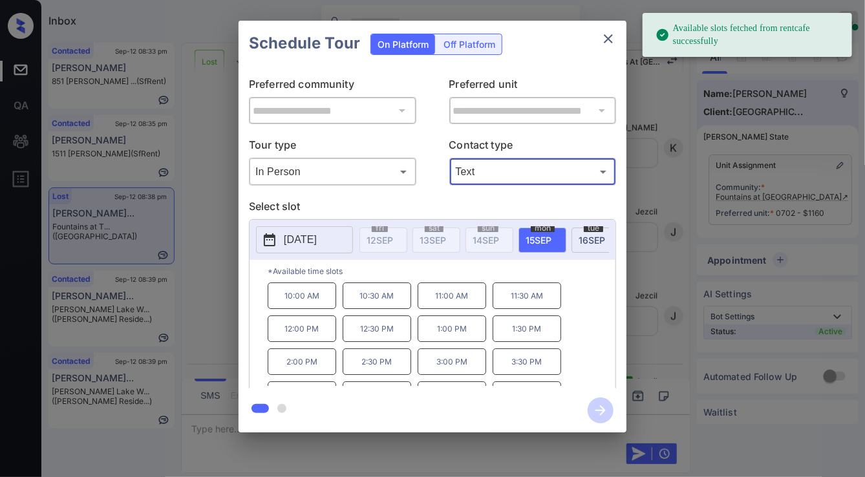
drag, startPoint x: 581, startPoint y: 241, endPoint x: 562, endPoint y: 252, distance: 21.7
click at [581, 241] on span "[DATE]" at bounding box center [591, 240] width 26 height 11
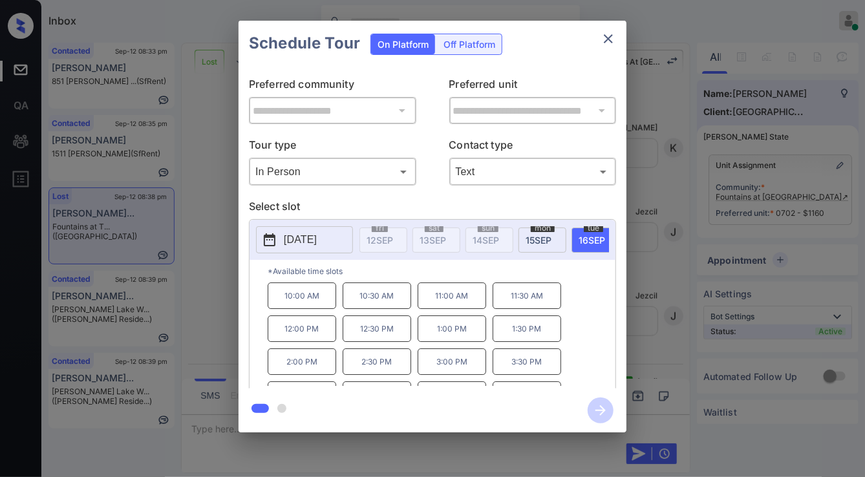
click at [313, 334] on p "12:00 PM" at bounding box center [302, 328] width 69 height 26
click at [597, 409] on icon "button" at bounding box center [601, 410] width 26 height 26
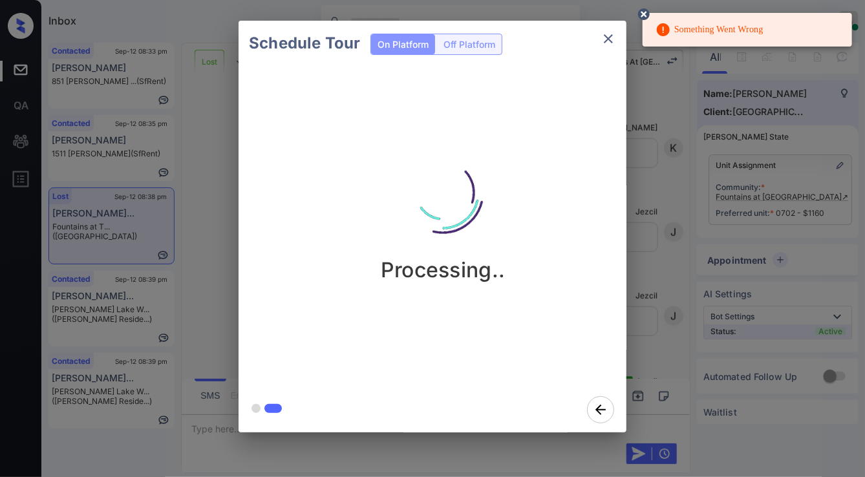
click at [624, 277] on div "Processing.." at bounding box center [443, 205] width 388 height 154
click at [646, 12] on circle at bounding box center [644, 14] width 8 height 8
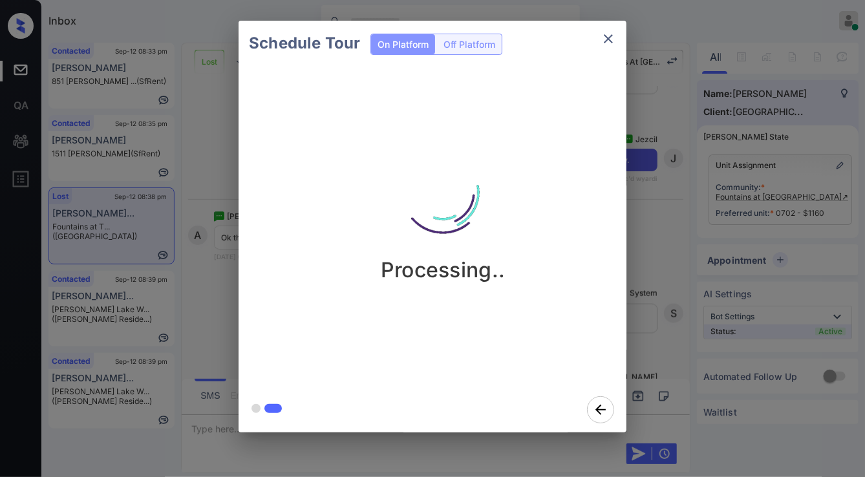
scroll to position [9448, 0]
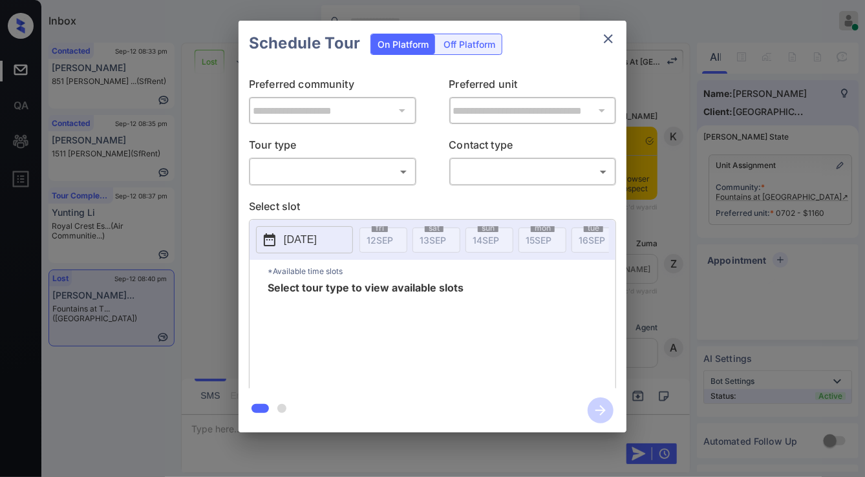
click at [356, 158] on div "​ ​" at bounding box center [332, 172] width 167 height 28
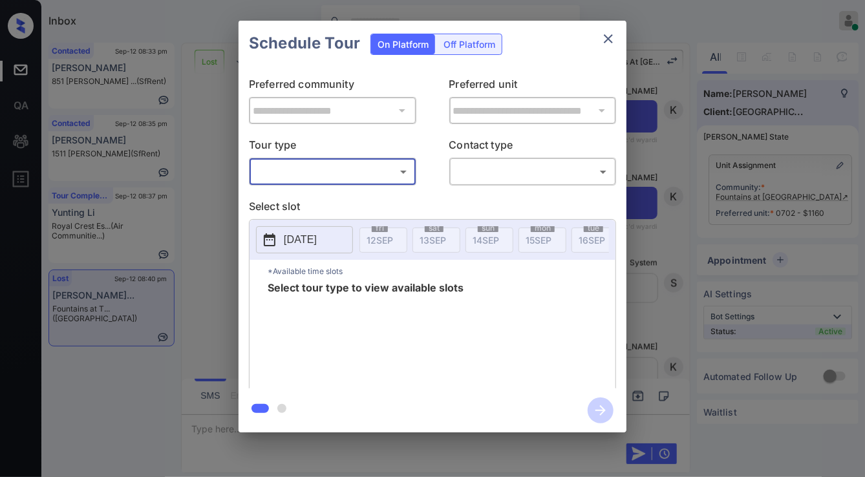
click at [347, 181] on body "Inbox Jezcil Usanastre Online Set yourself offline Set yourself on break Profil…" at bounding box center [432, 238] width 865 height 477
click at [341, 202] on li "In Person" at bounding box center [333, 200] width 160 height 23
type input "********"
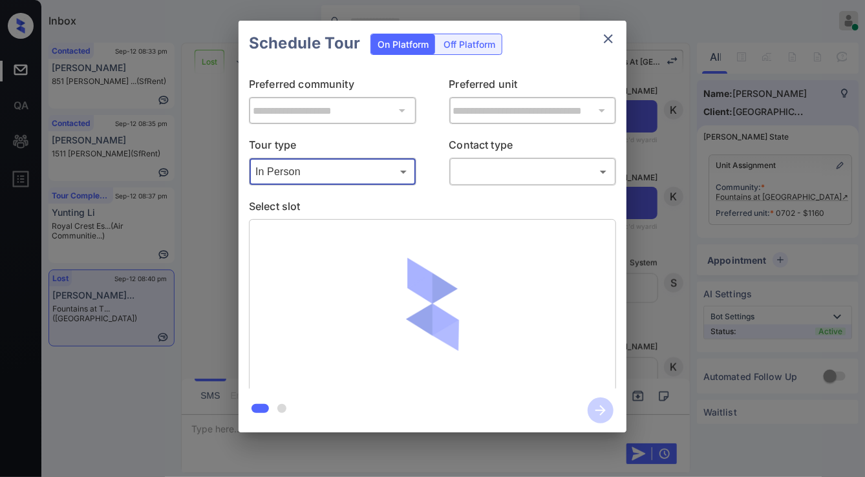
click at [494, 178] on body "Inbox Jezcil Usanastre Online Set yourself offline Set yourself on break Profil…" at bounding box center [432, 238] width 865 height 477
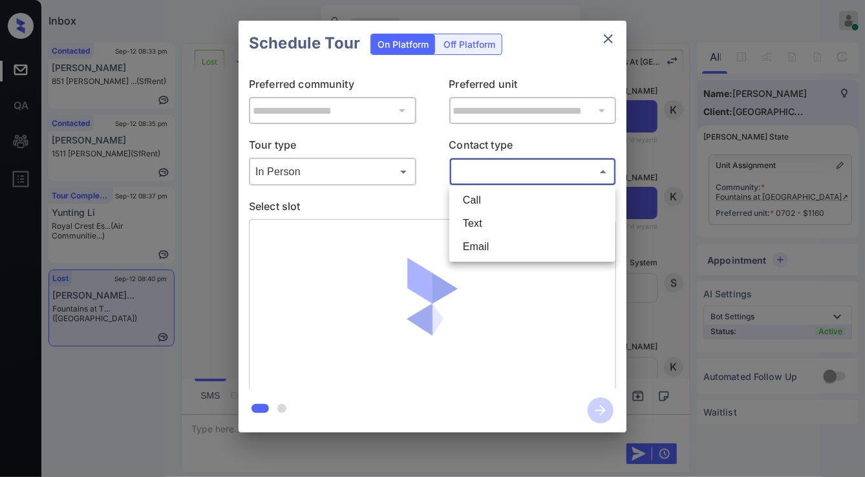
click at [494, 217] on li "Text" at bounding box center [532, 223] width 160 height 23
type input "****"
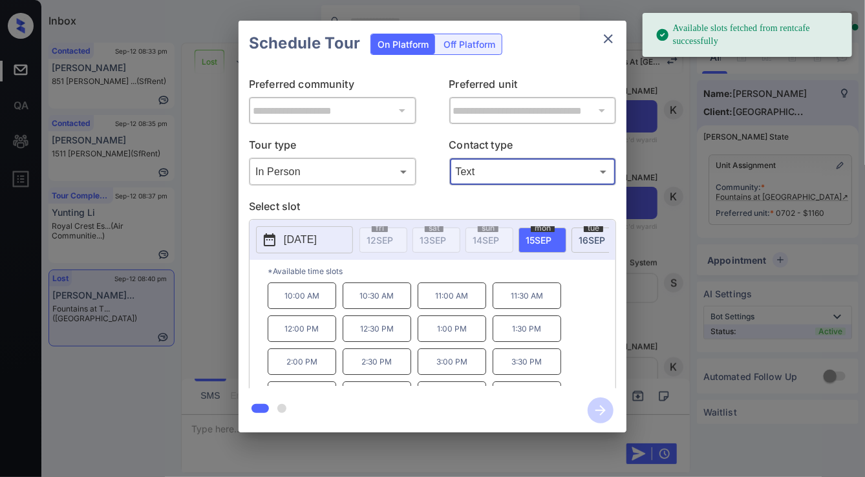
click at [578, 236] on span "[DATE]" at bounding box center [591, 240] width 26 height 11
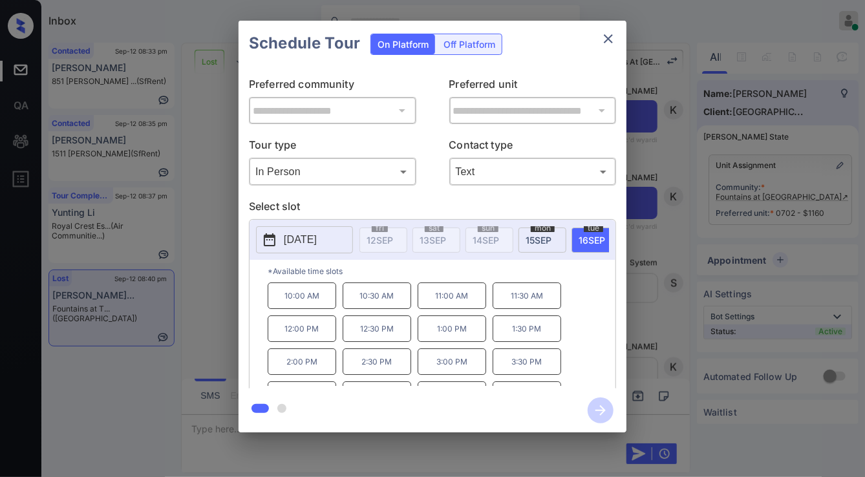
click at [324, 339] on p "12:00 PM" at bounding box center [302, 328] width 69 height 26
click at [594, 412] on icon "button" at bounding box center [601, 410] width 26 height 26
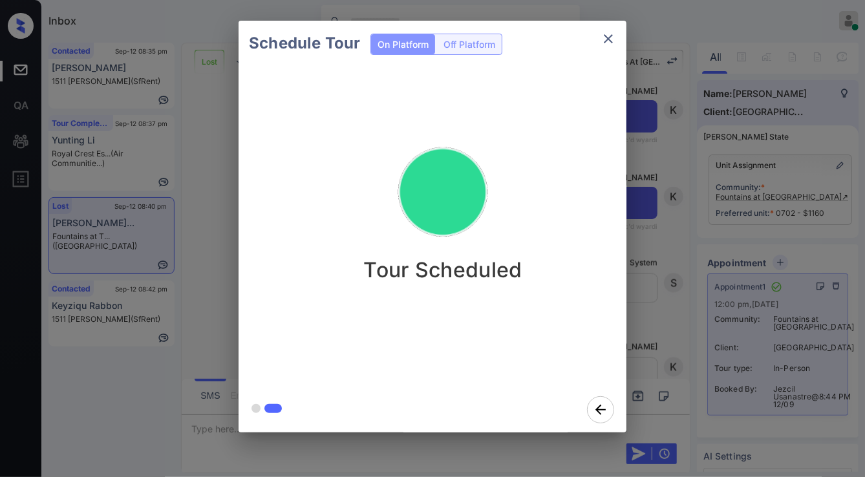
click at [246, 139] on div "Tour Scheduled" at bounding box center [442, 226] width 408 height 321
click at [222, 143] on div "Schedule Tour On Platform Off Platform Tour Scheduled" at bounding box center [432, 226] width 865 height 453
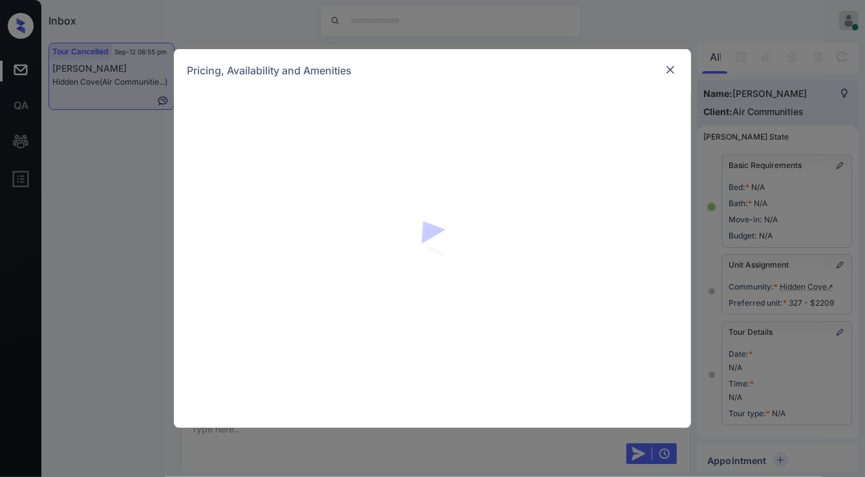
scroll to position [4787, 0]
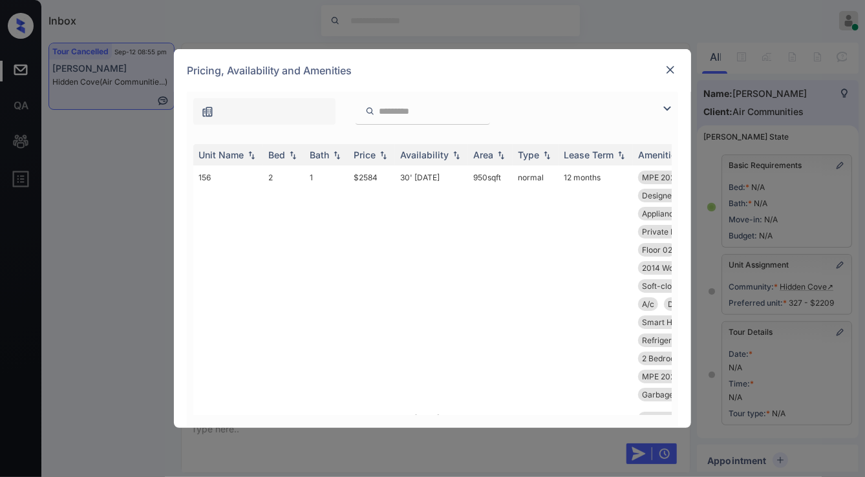
click at [664, 109] on img at bounding box center [667, 109] width 16 height 16
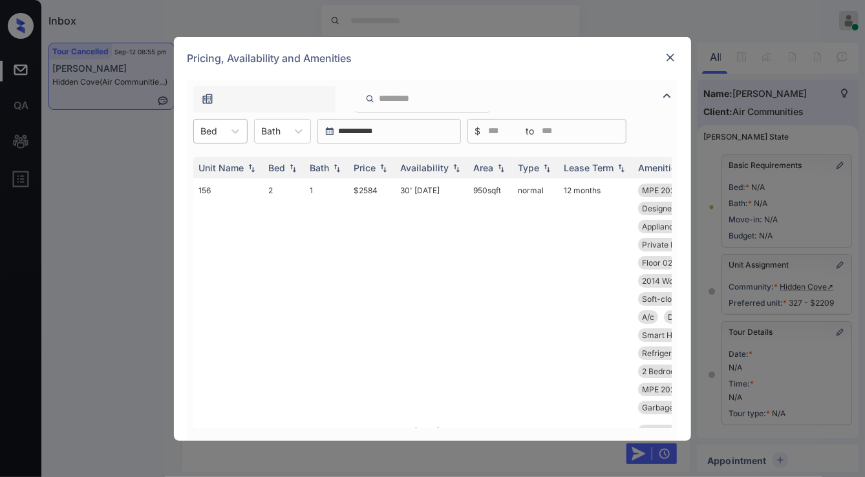
click at [217, 133] on div "Bed" at bounding box center [209, 131] width 30 height 19
click at [220, 185] on div "2" at bounding box center [220, 186] width 54 height 23
click at [379, 165] on img at bounding box center [383, 167] width 13 height 9
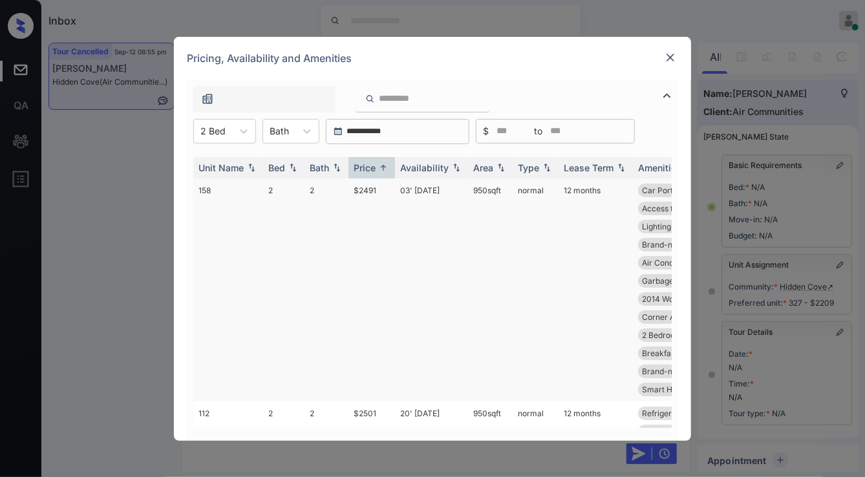
click at [382, 192] on td "$2491" at bounding box center [371, 289] width 47 height 223
click at [383, 192] on td "$2491" at bounding box center [371, 289] width 47 height 223
click at [435, 189] on td "03' [DATE]" at bounding box center [431, 289] width 73 height 223
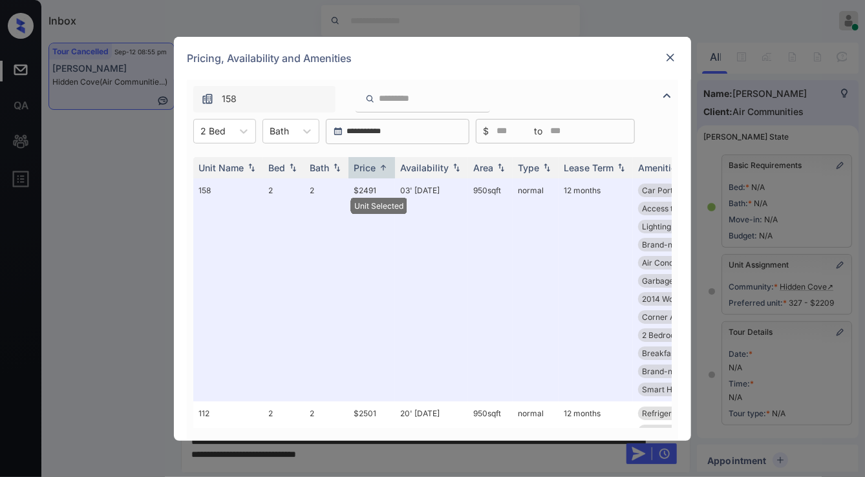
click at [668, 58] on img at bounding box center [670, 57] width 13 height 13
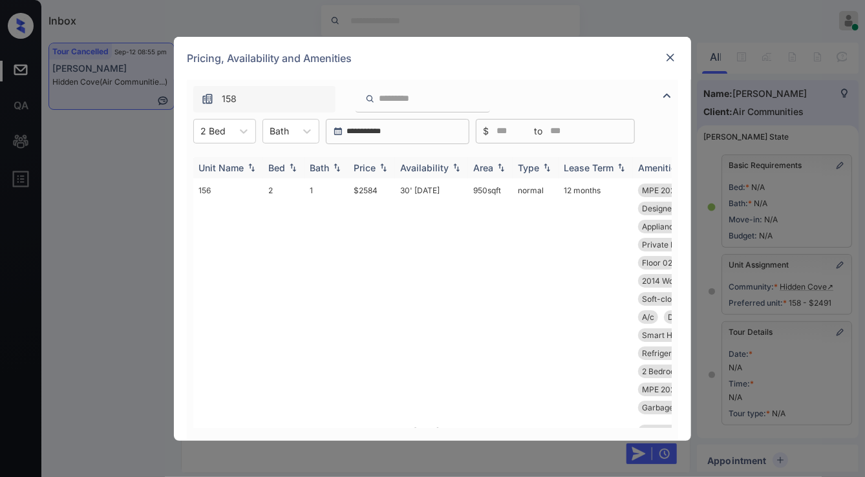
scroll to position [129, 0]
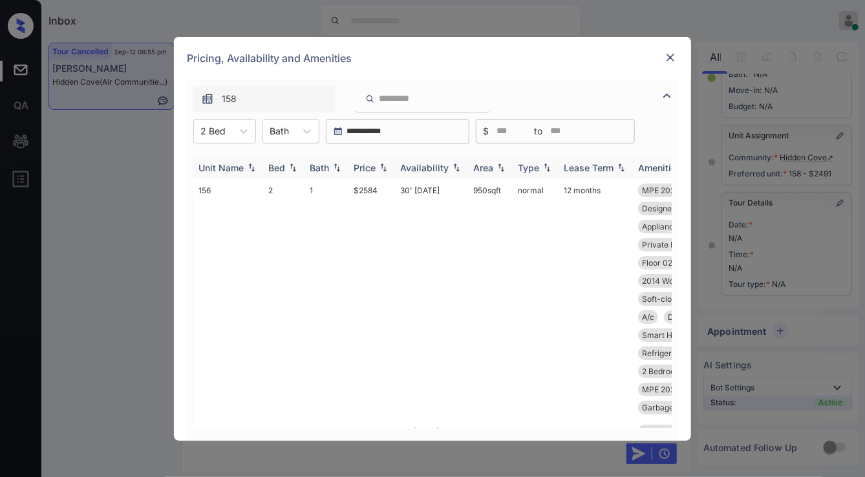
click at [380, 169] on img at bounding box center [383, 167] width 13 height 9
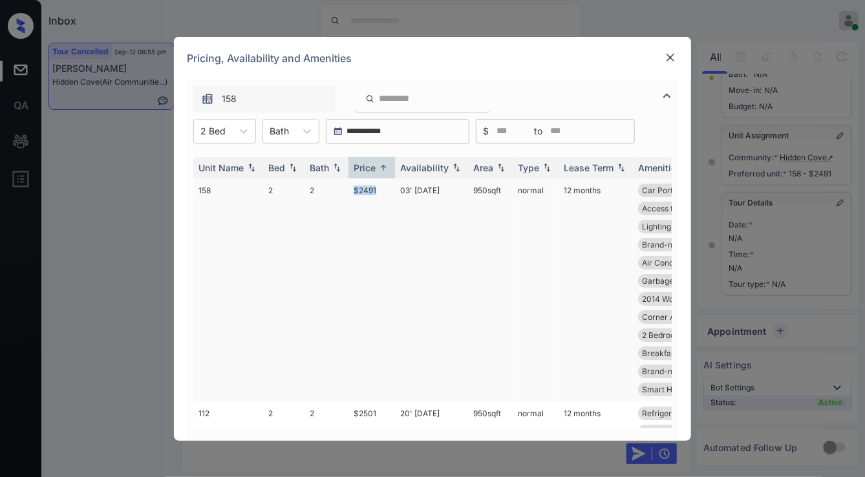
drag, startPoint x: 344, startPoint y: 196, endPoint x: 397, endPoint y: 182, distance: 54.9
click at [388, 195] on tr "158 2 2 $2491 03' [DATE] 950 sqft normal 12 months Car Port Ceiling Fan Floor 0…" at bounding box center [530, 289] width 675 height 223
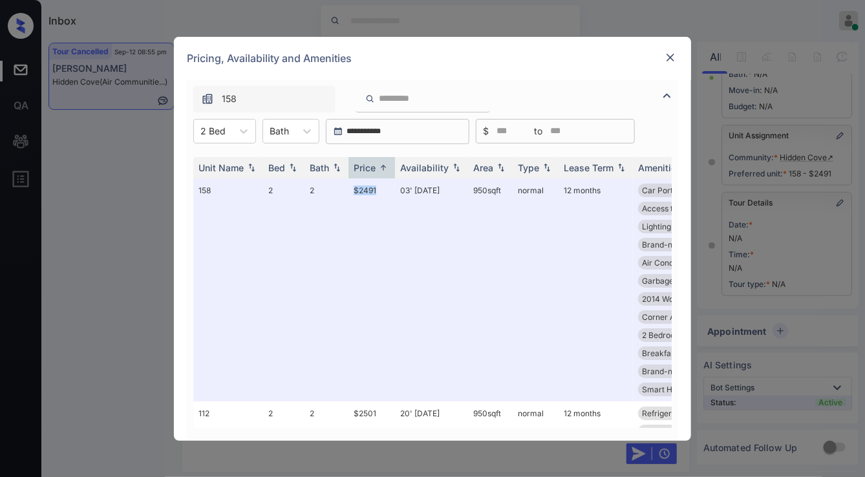
copy tr "$2491"
click at [670, 59] on img at bounding box center [670, 57] width 13 height 13
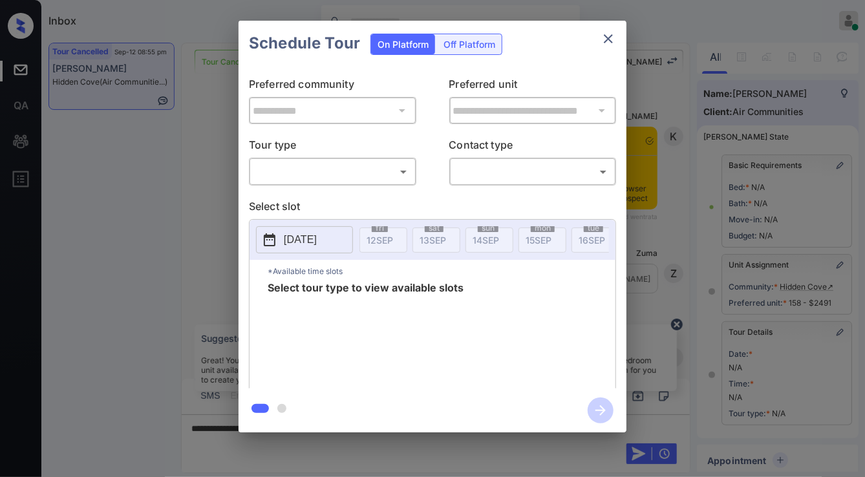
click at [401, 176] on body "Inbox Jezcil Usanastre Online Set yourself offline Set yourself on break Profil…" at bounding box center [432, 238] width 865 height 477
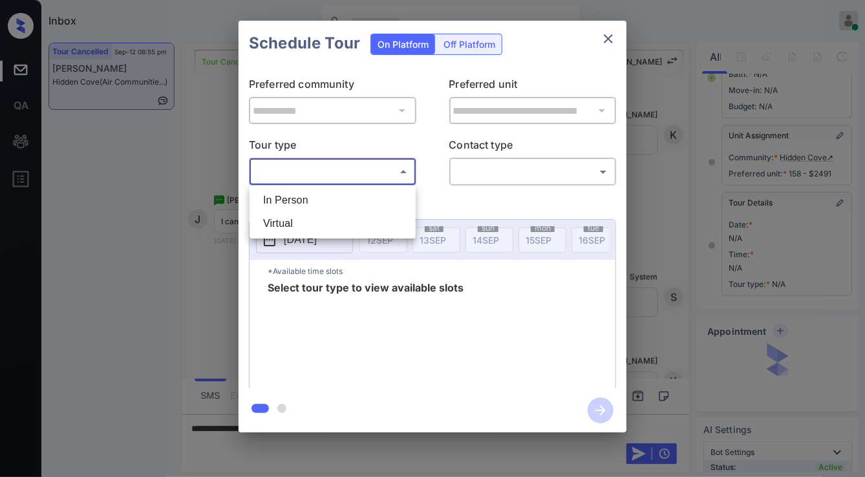
click at [391, 195] on li "In Person" at bounding box center [333, 200] width 160 height 23
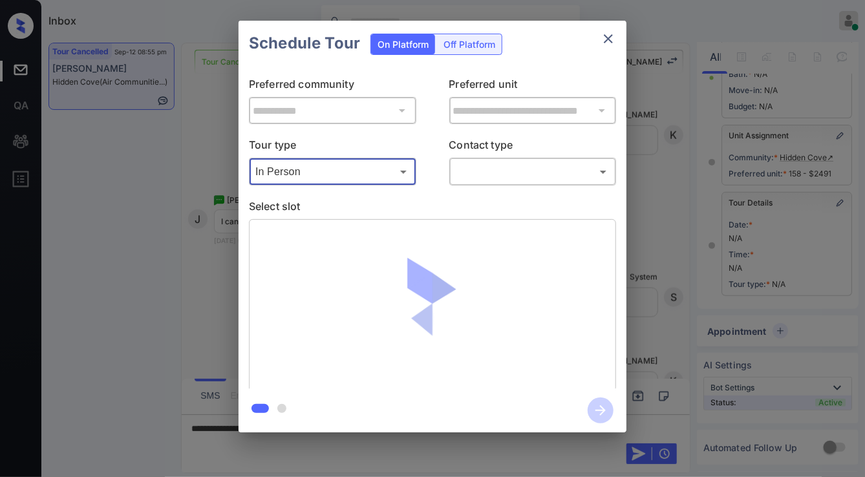
type input "********"
click at [469, 166] on body "Inbox Jezcil Usanastre Online Set yourself offline Set yourself on break Profil…" at bounding box center [432, 238] width 865 height 477
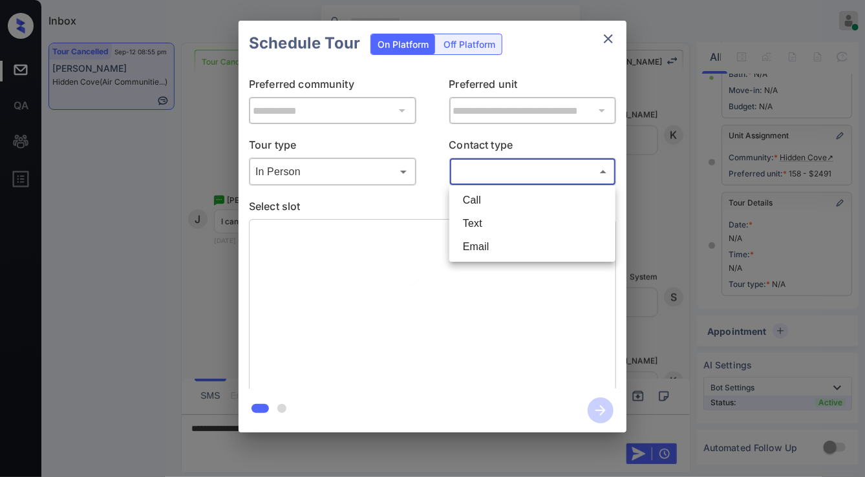
click at [482, 224] on li "Text" at bounding box center [532, 223] width 160 height 23
type input "****"
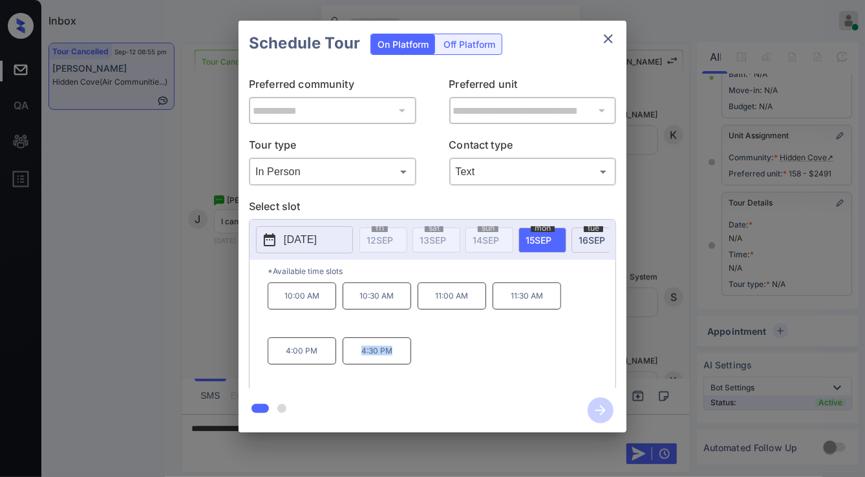
drag, startPoint x: 361, startPoint y: 360, endPoint x: 407, endPoint y: 363, distance: 46.0
click at [407, 363] on p "4:30 PM" at bounding box center [377, 350] width 69 height 27
copy p "4:30 PM"
click at [582, 242] on span "[DATE]" at bounding box center [591, 240] width 26 height 11
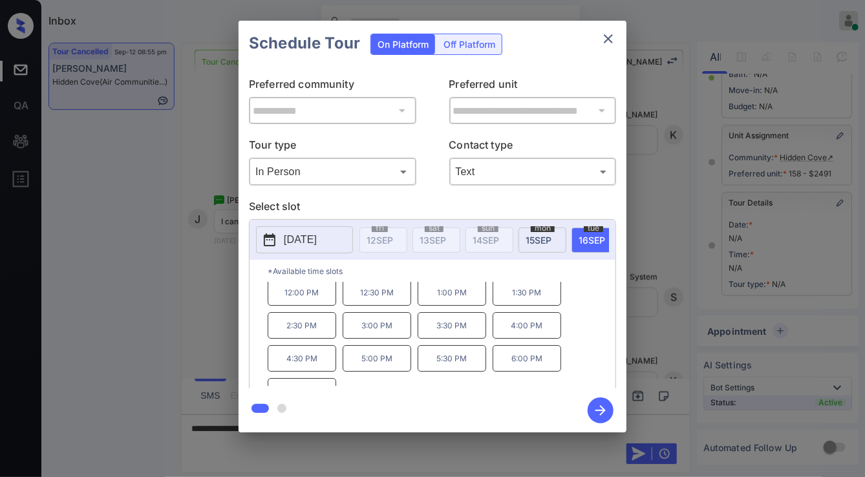
scroll to position [54, 0]
